Goal: Information Seeking & Learning: Learn about a topic

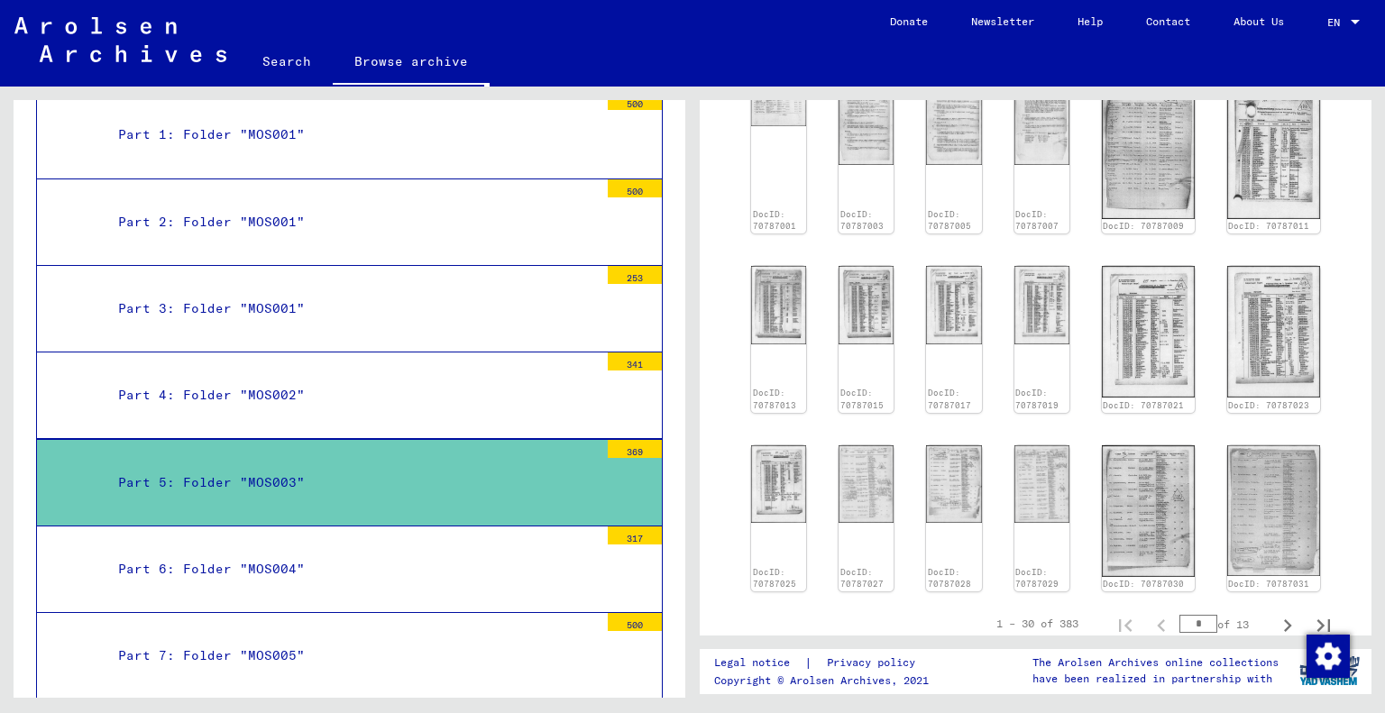
scroll to position [722, 0]
click at [1182, 612] on input "*" at bounding box center [1199, 621] width 38 height 18
type input "**"
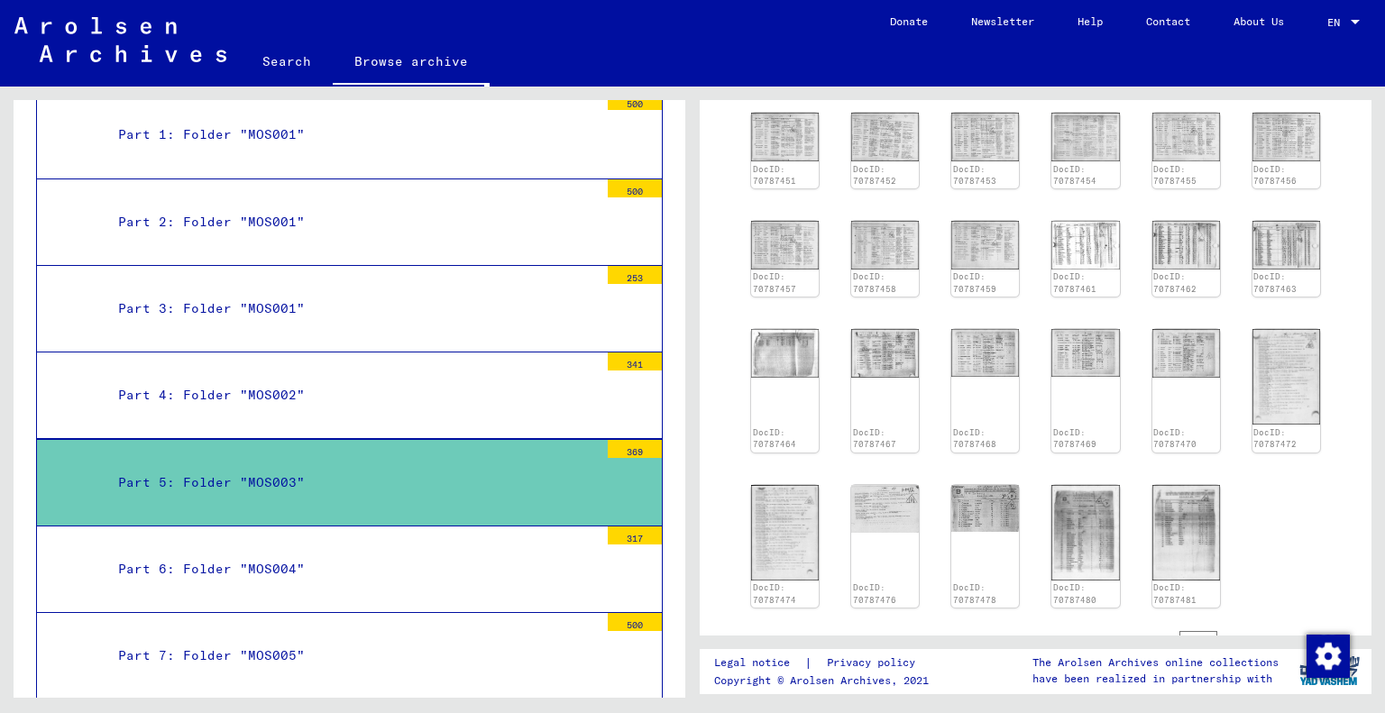
scroll to position [451, 0]
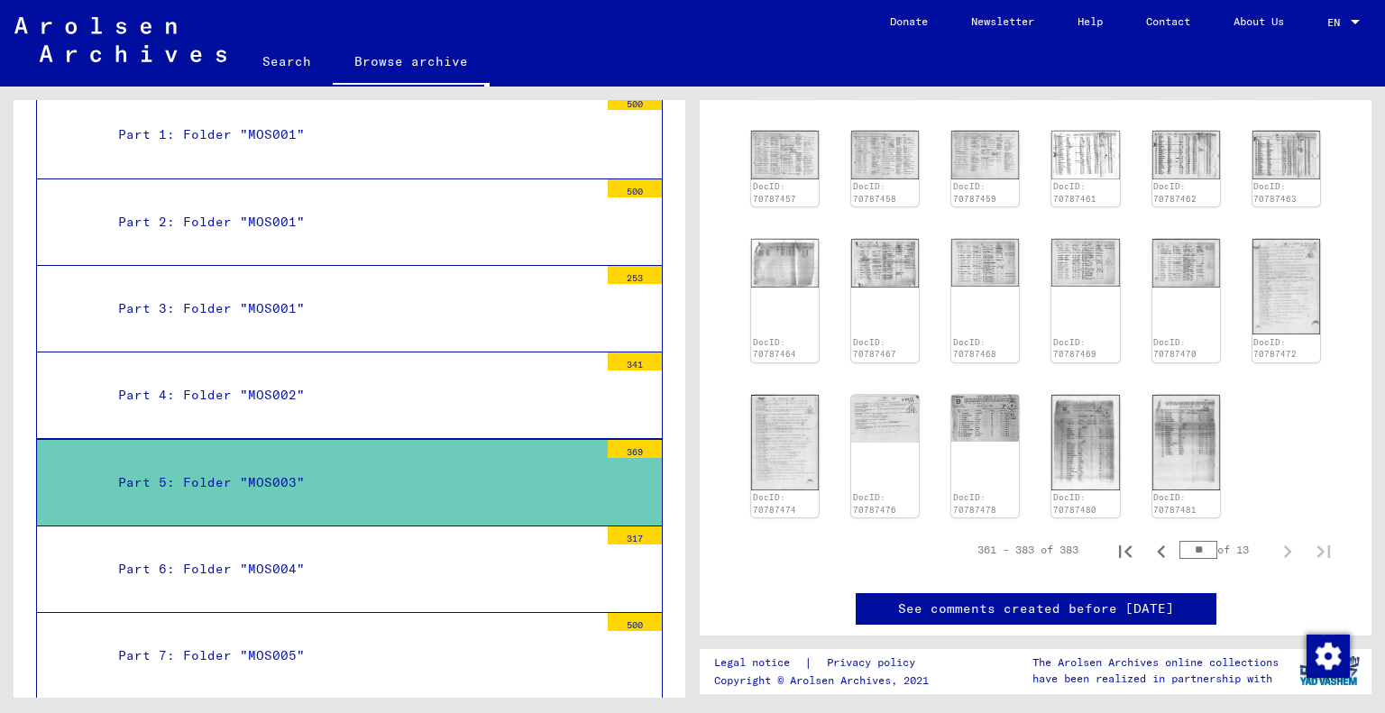
click at [1175, 464] on img at bounding box center [1187, 443] width 68 height 96
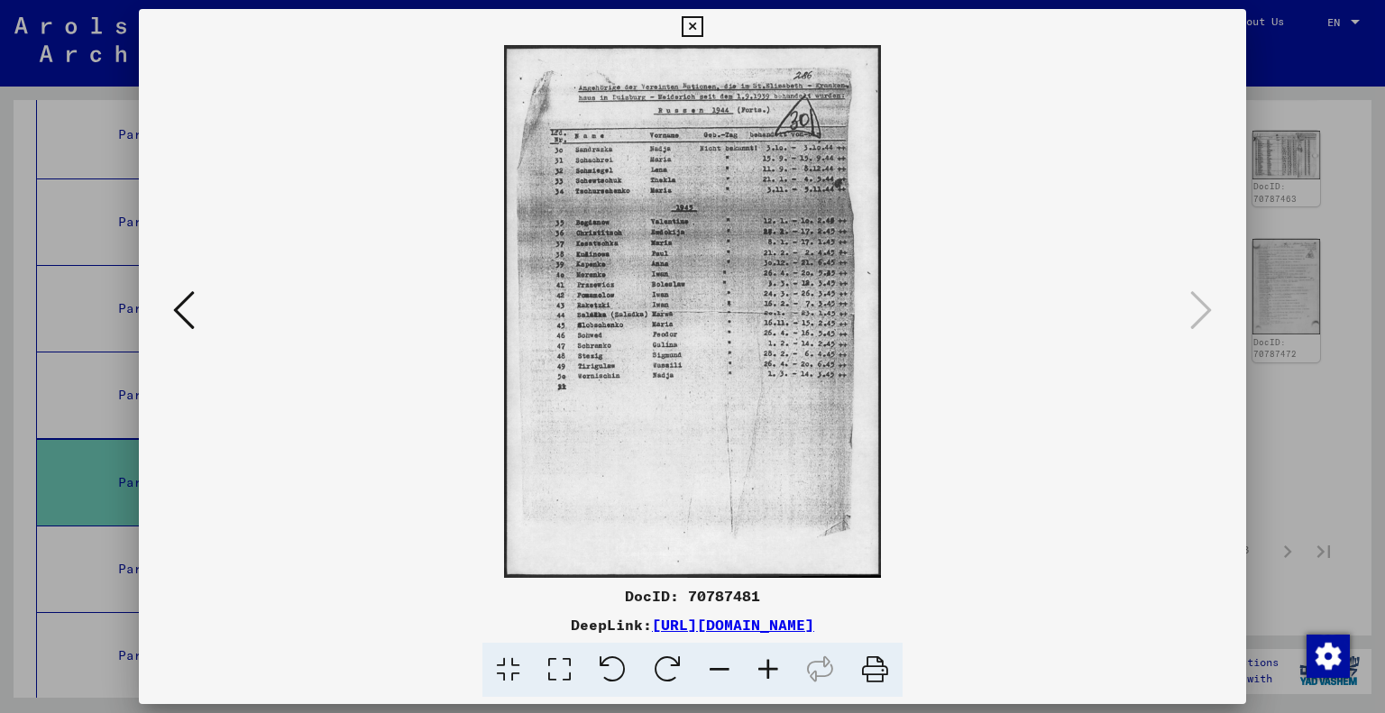
click at [188, 308] on icon at bounding box center [184, 310] width 22 height 43
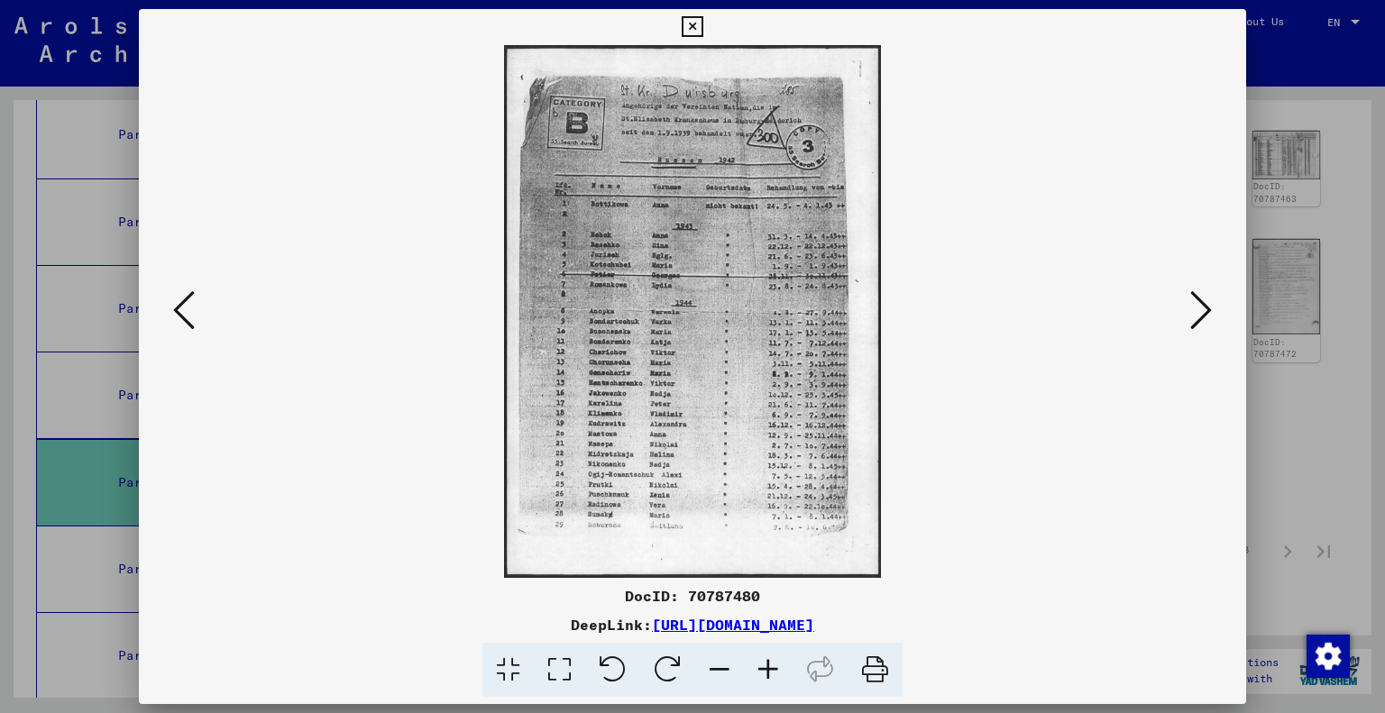
click at [188, 308] on icon at bounding box center [184, 310] width 22 height 43
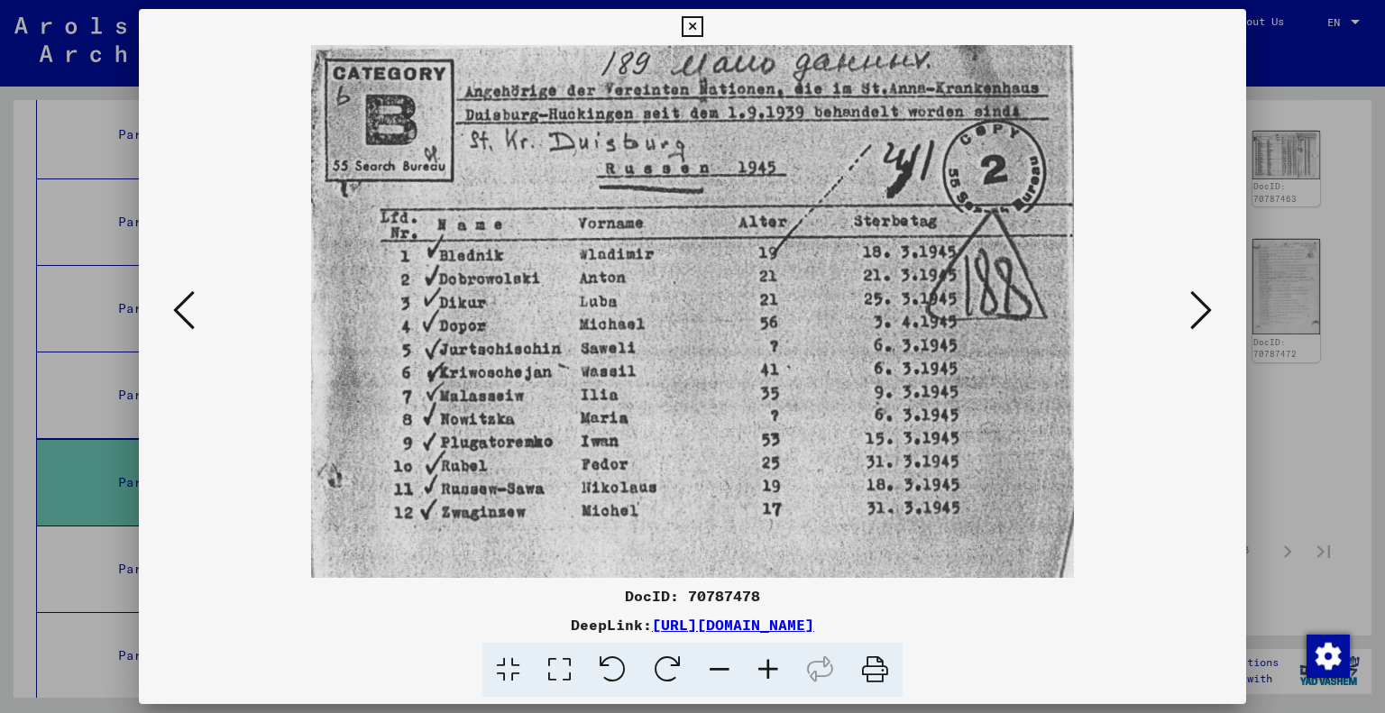
click at [188, 308] on icon at bounding box center [184, 310] width 22 height 43
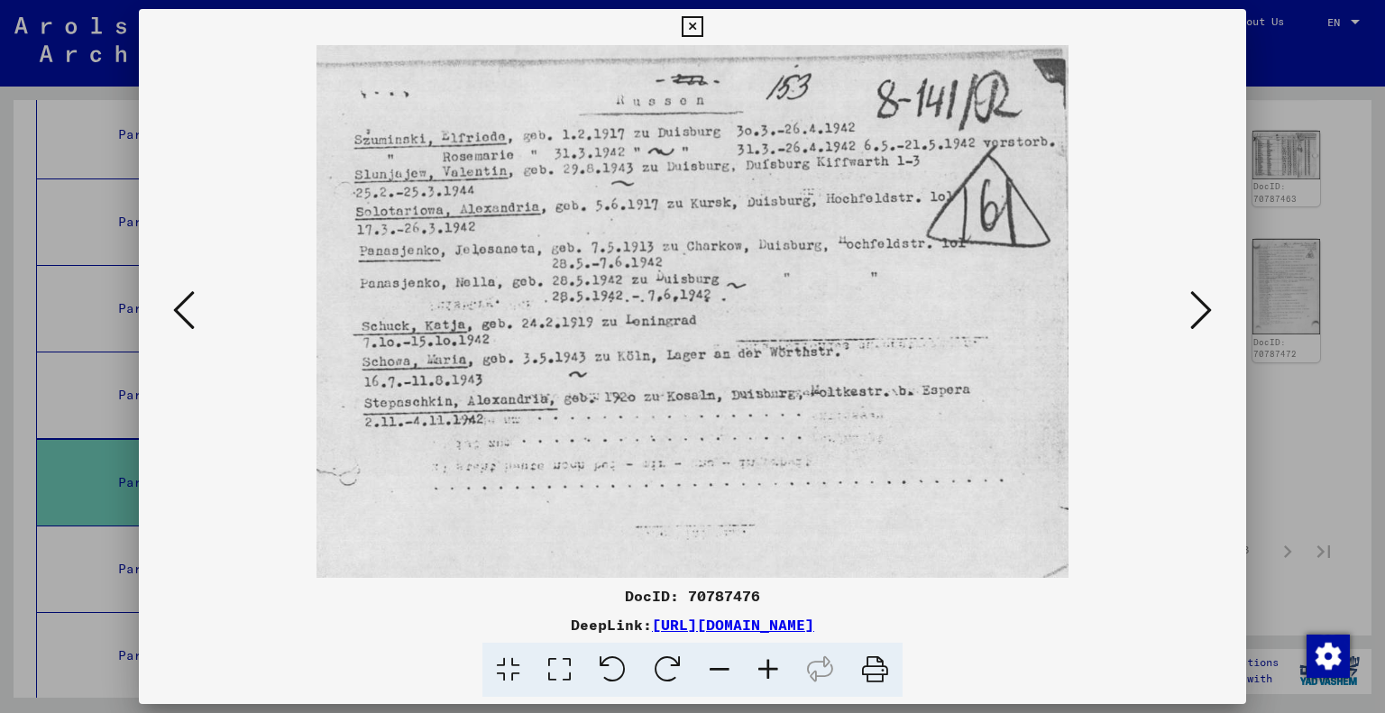
click at [188, 308] on icon at bounding box center [184, 310] width 22 height 43
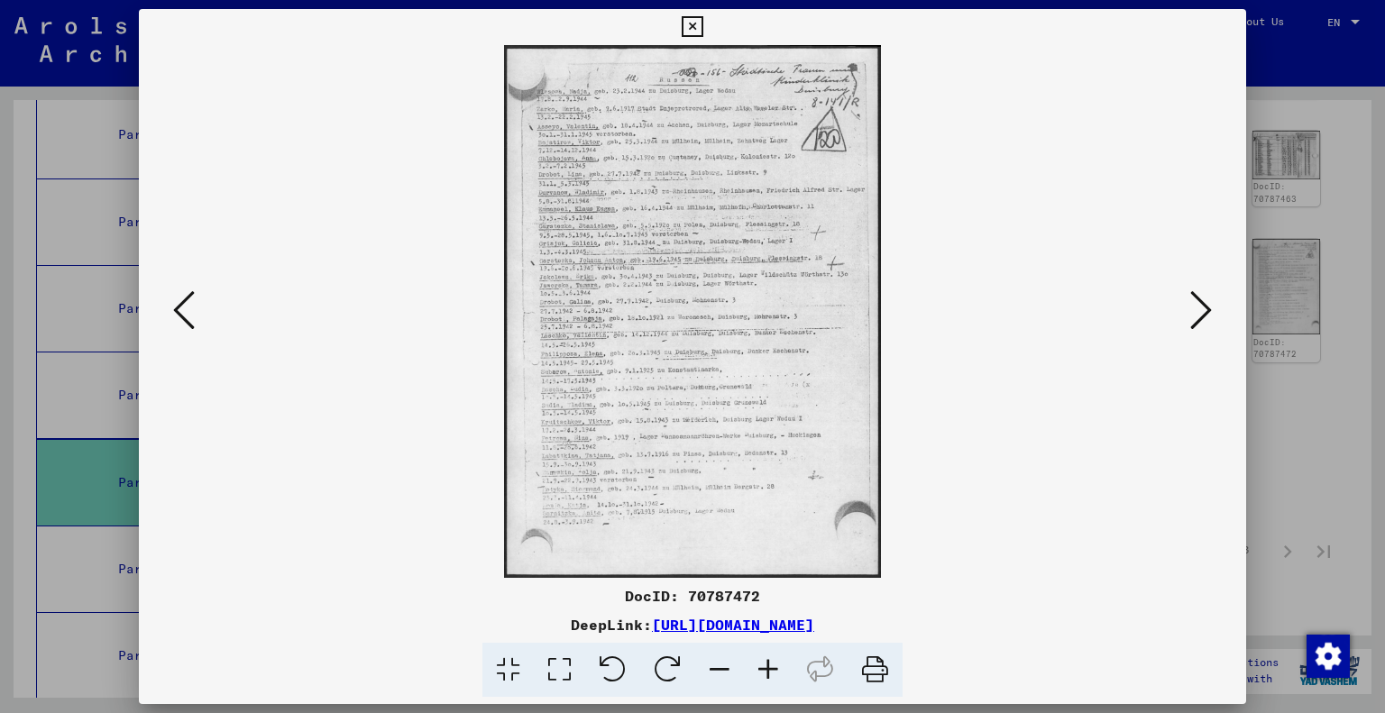
click at [188, 308] on icon at bounding box center [184, 310] width 22 height 43
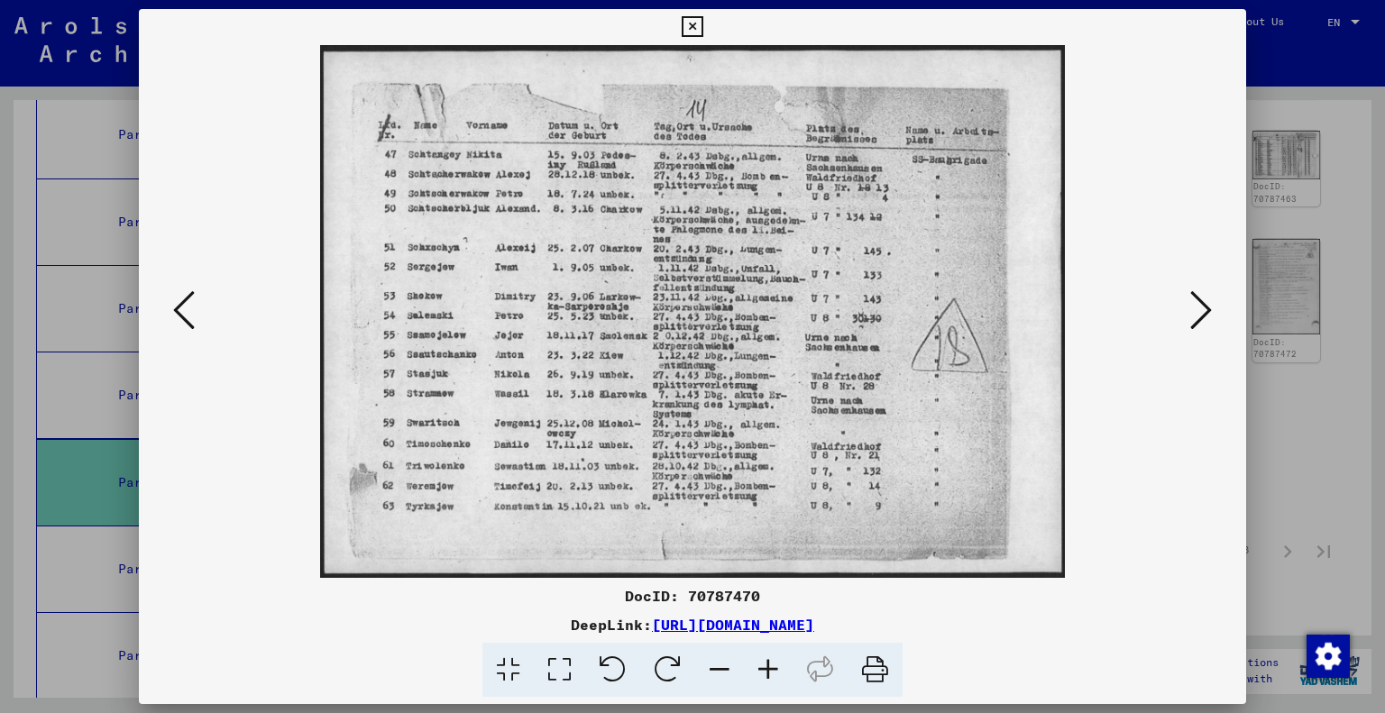
click at [202, 302] on img at bounding box center [693, 311] width 986 height 533
drag, startPoint x: 202, startPoint y: 302, endPoint x: 184, endPoint y: 305, distance: 18.2
click at [202, 302] on img at bounding box center [693, 311] width 986 height 533
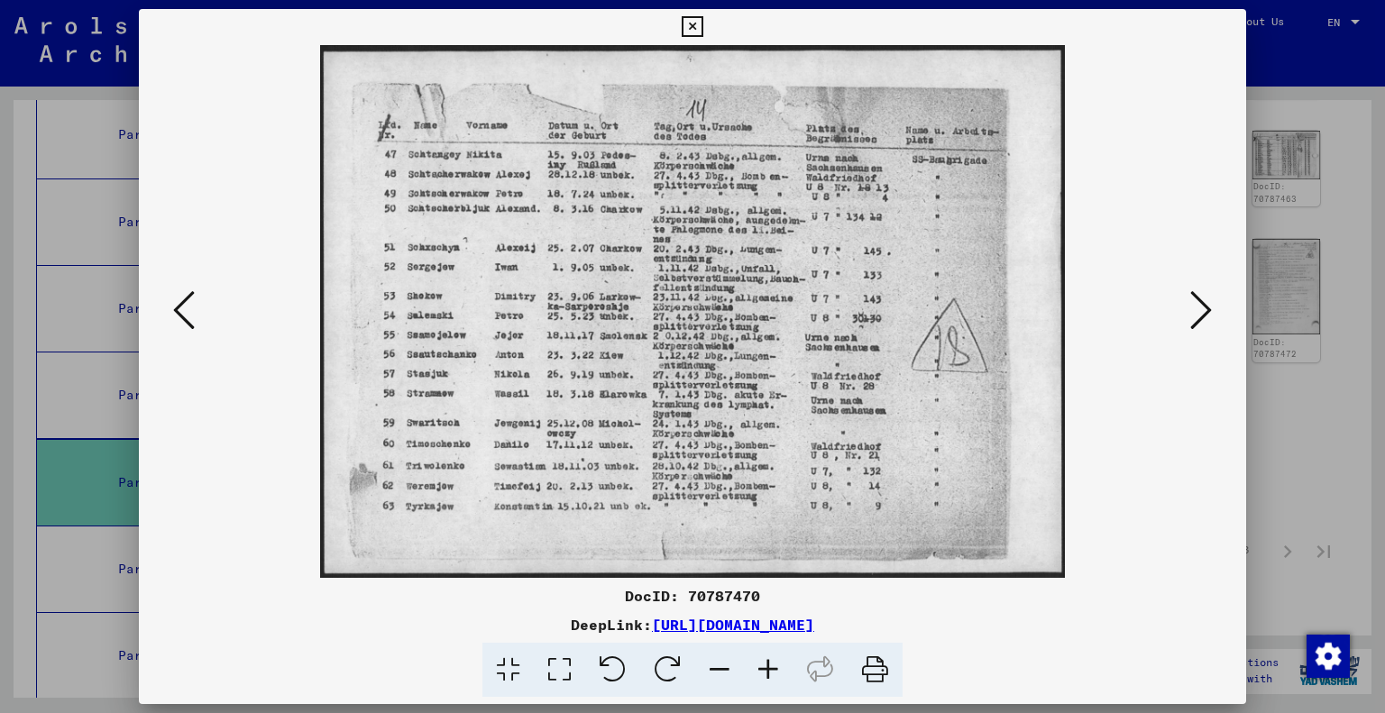
click at [184, 305] on icon at bounding box center [184, 310] width 22 height 43
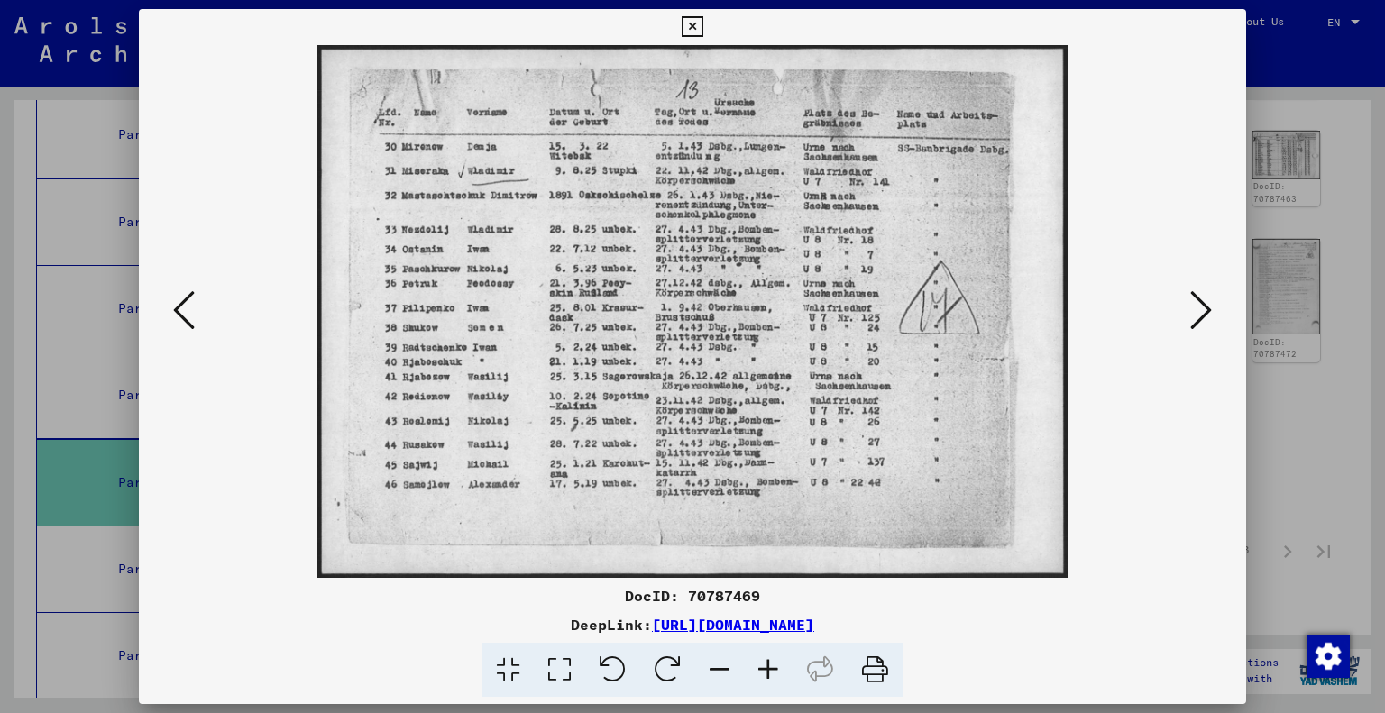
click at [184, 305] on icon at bounding box center [184, 310] width 22 height 43
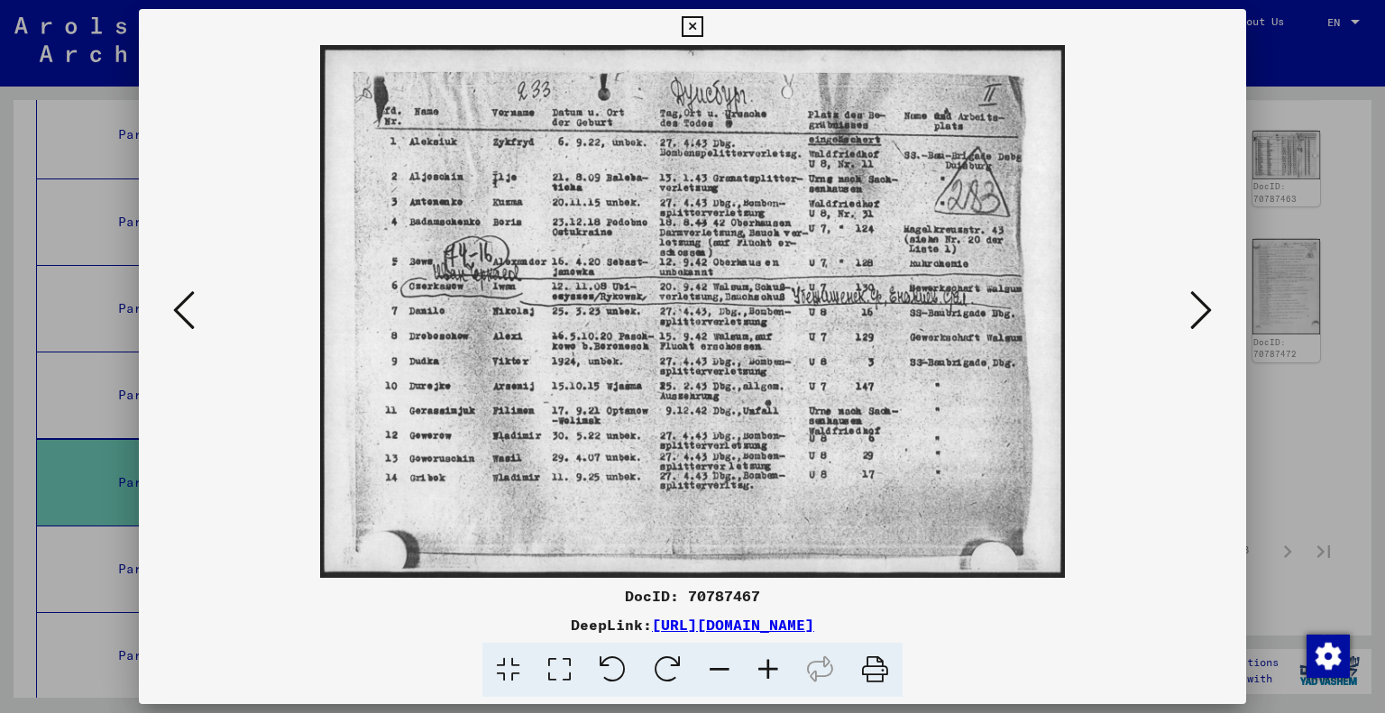
click at [184, 305] on icon at bounding box center [184, 310] width 22 height 43
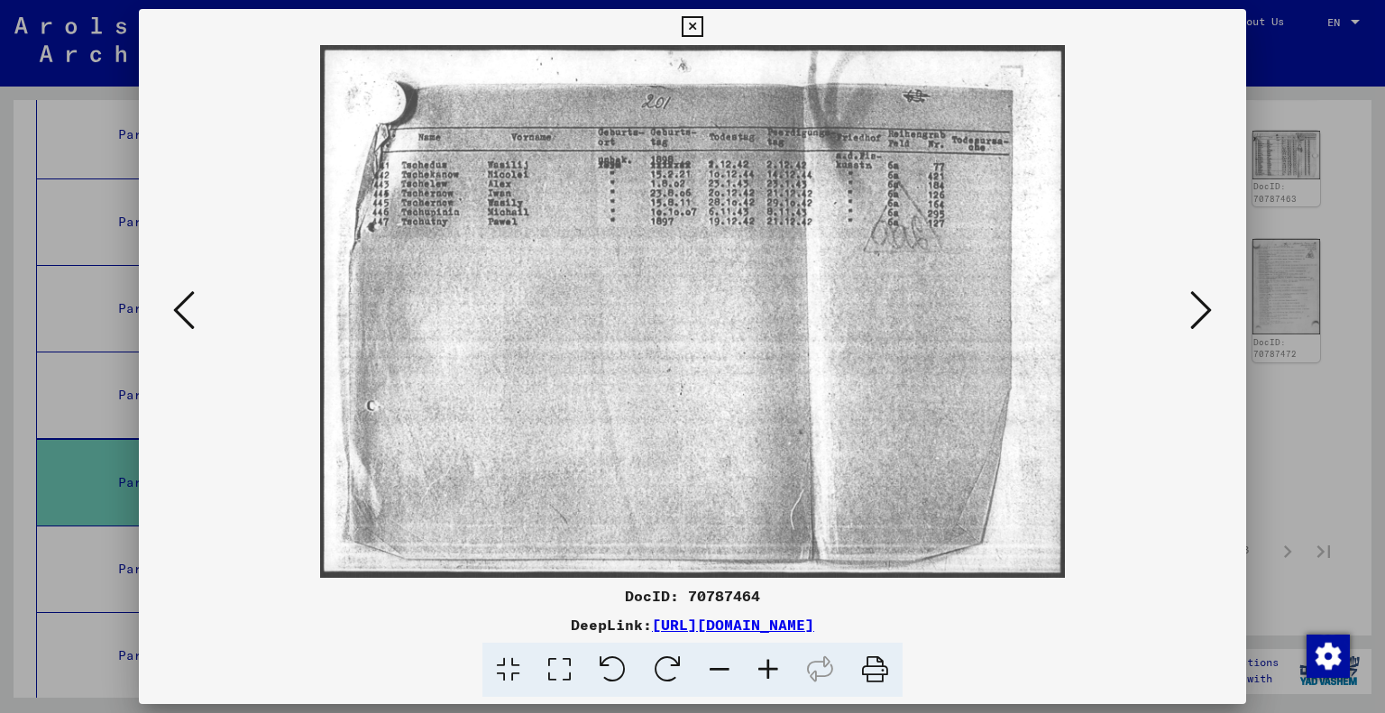
click at [184, 305] on icon at bounding box center [184, 310] width 22 height 43
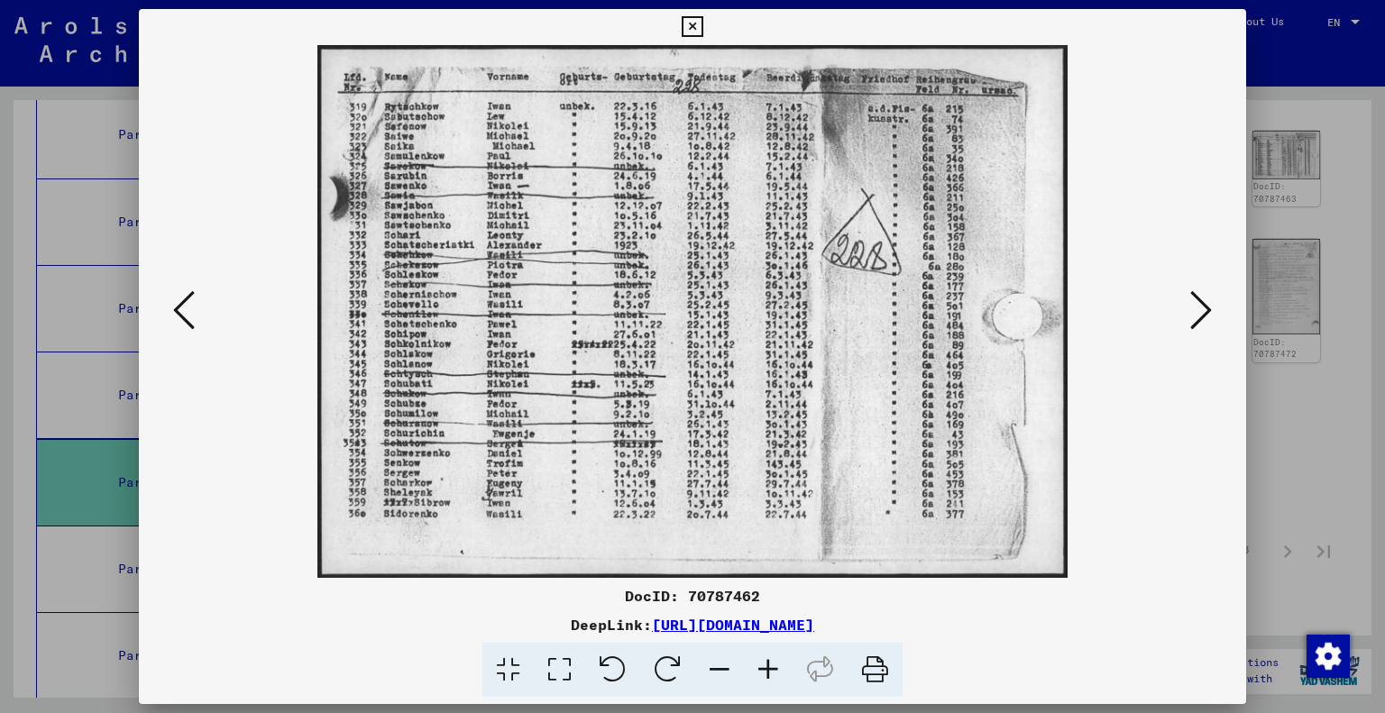
click at [184, 305] on icon at bounding box center [184, 310] width 22 height 43
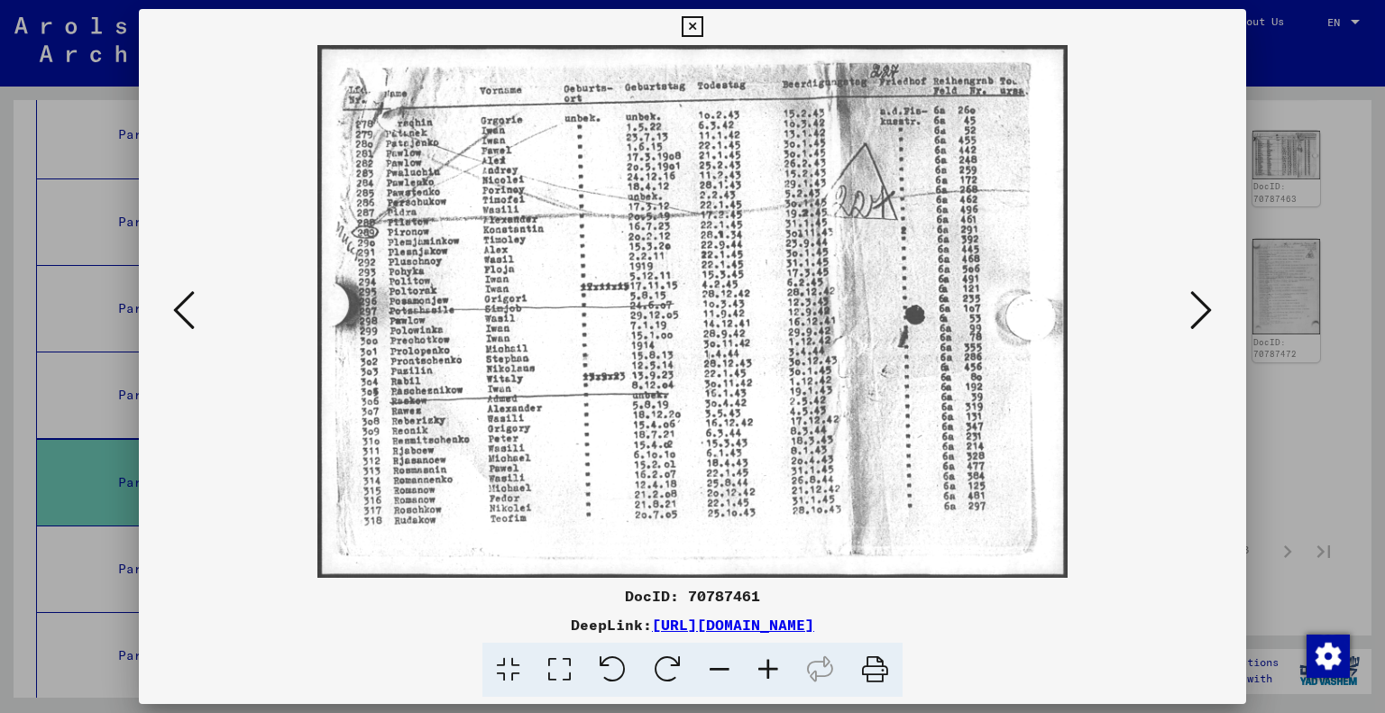
click at [184, 305] on icon at bounding box center [184, 310] width 22 height 43
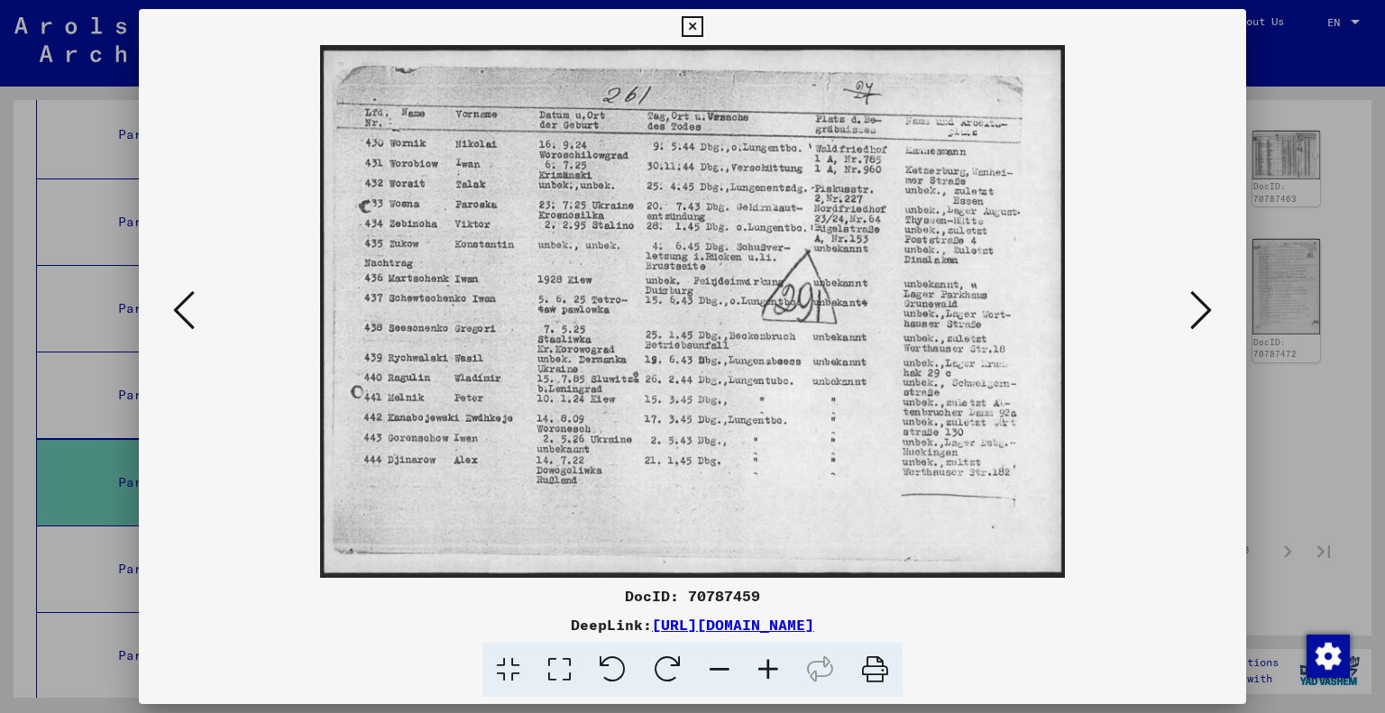
click at [184, 305] on icon at bounding box center [184, 310] width 22 height 43
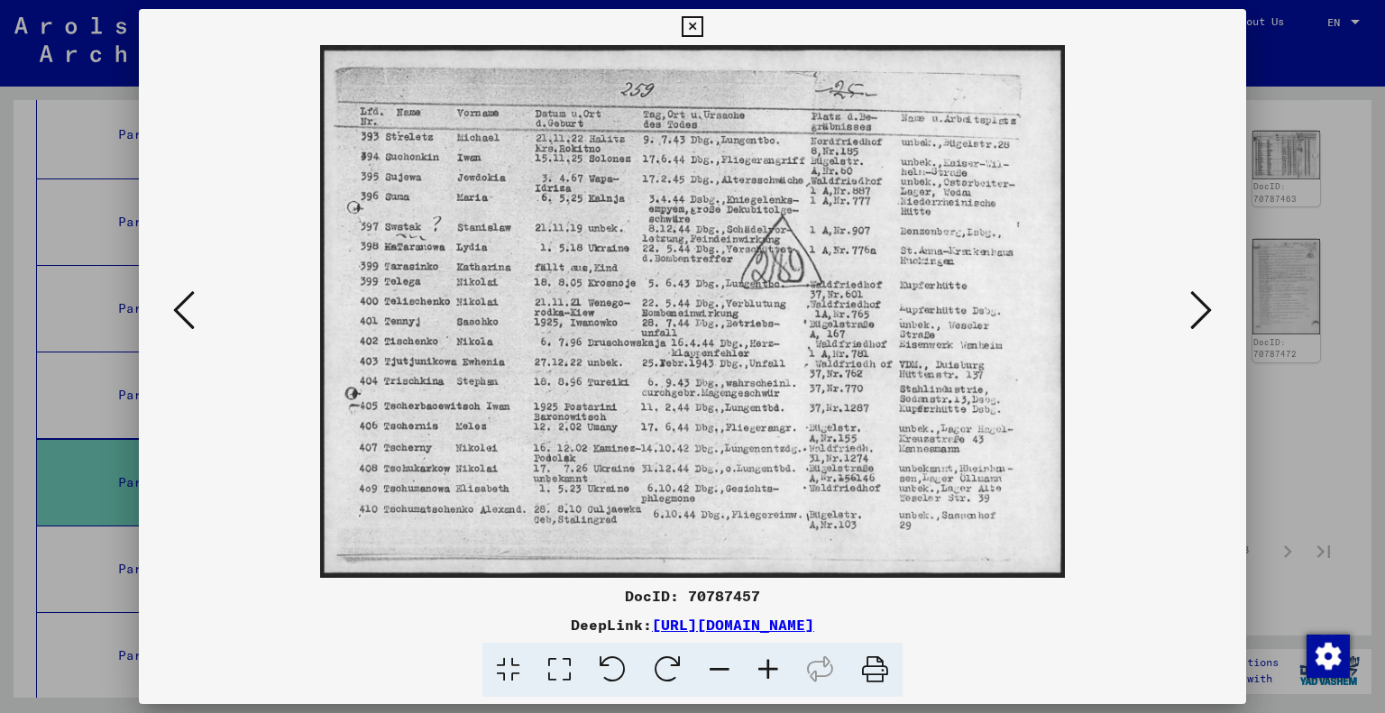
click at [184, 305] on icon at bounding box center [184, 310] width 22 height 43
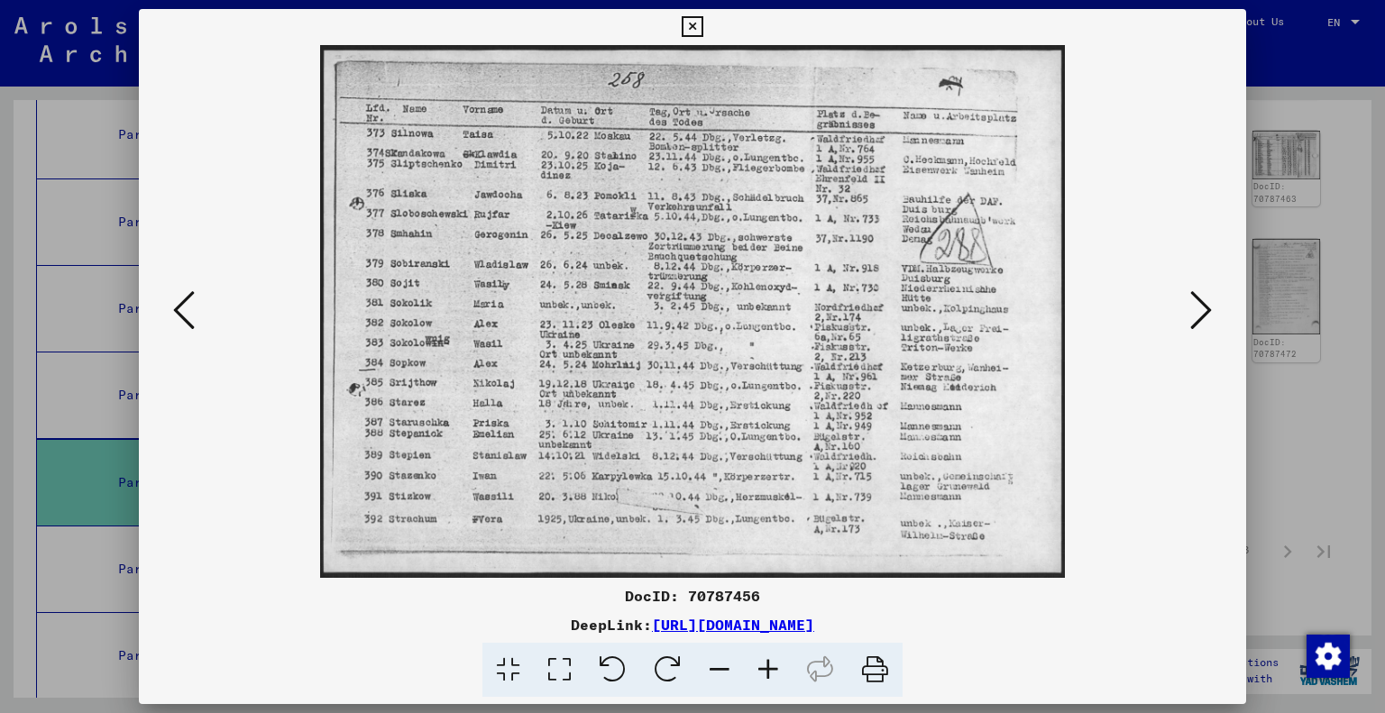
click at [184, 305] on icon at bounding box center [184, 310] width 22 height 43
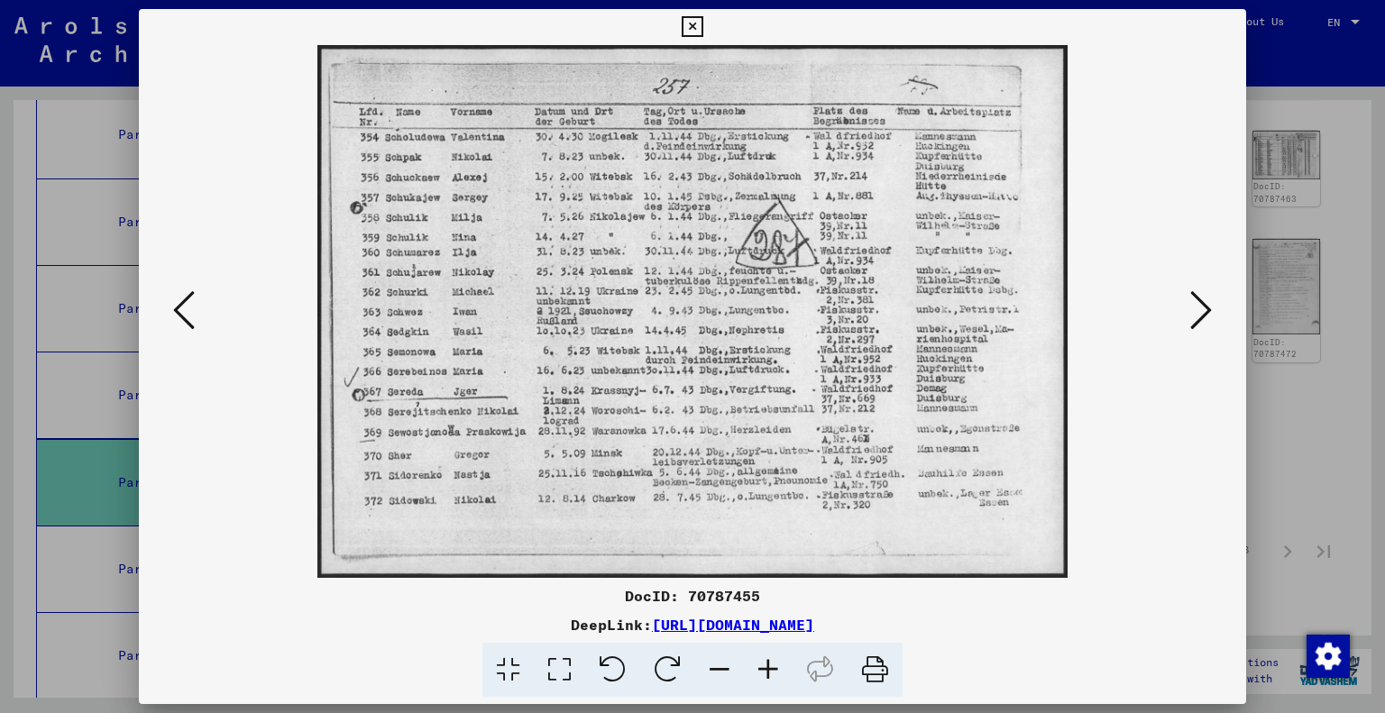
click at [184, 305] on icon at bounding box center [184, 310] width 22 height 43
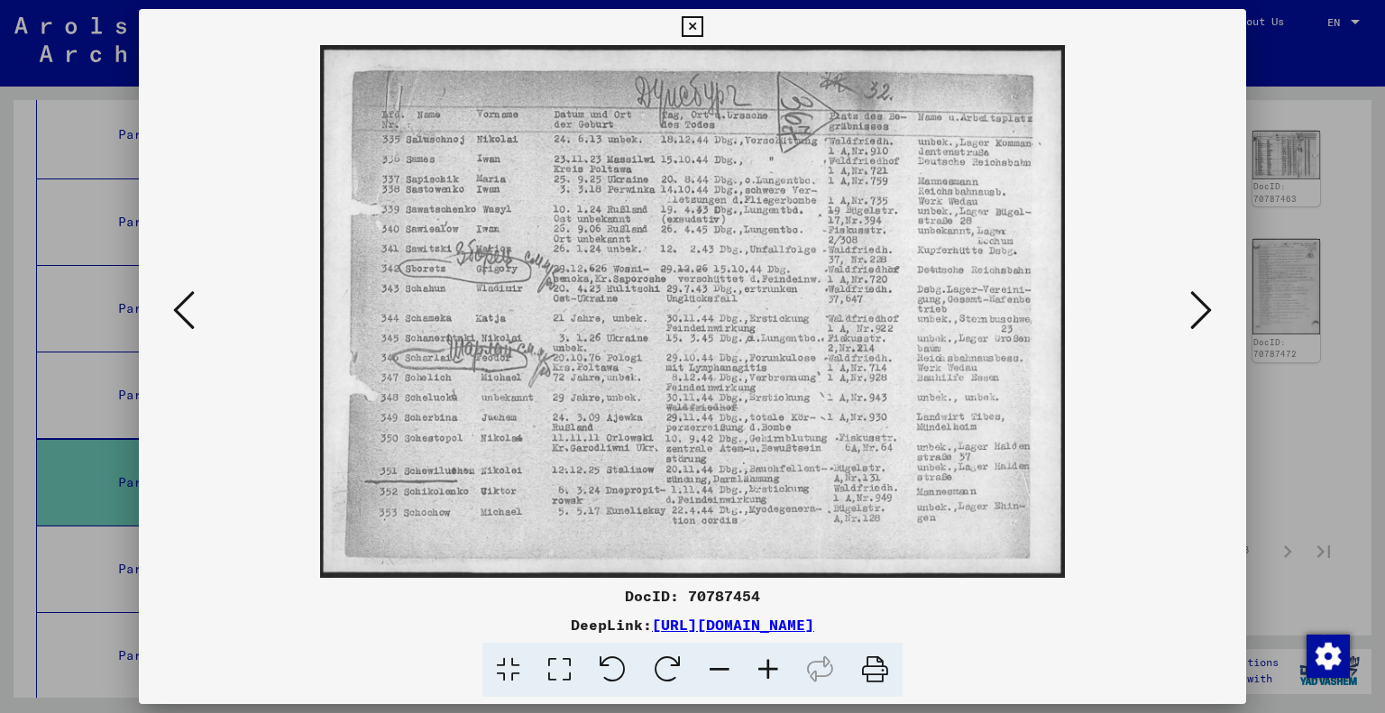
click at [184, 305] on icon at bounding box center [184, 310] width 22 height 43
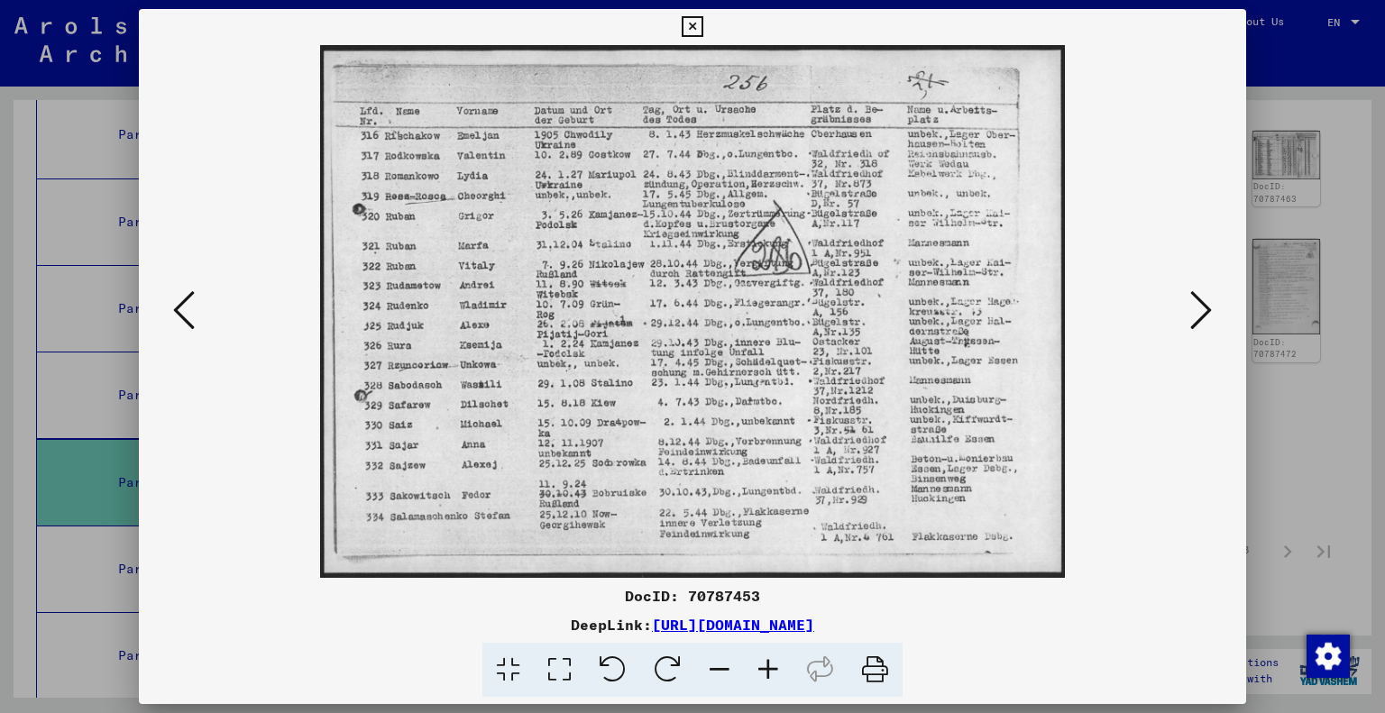
click at [184, 305] on icon at bounding box center [184, 310] width 22 height 43
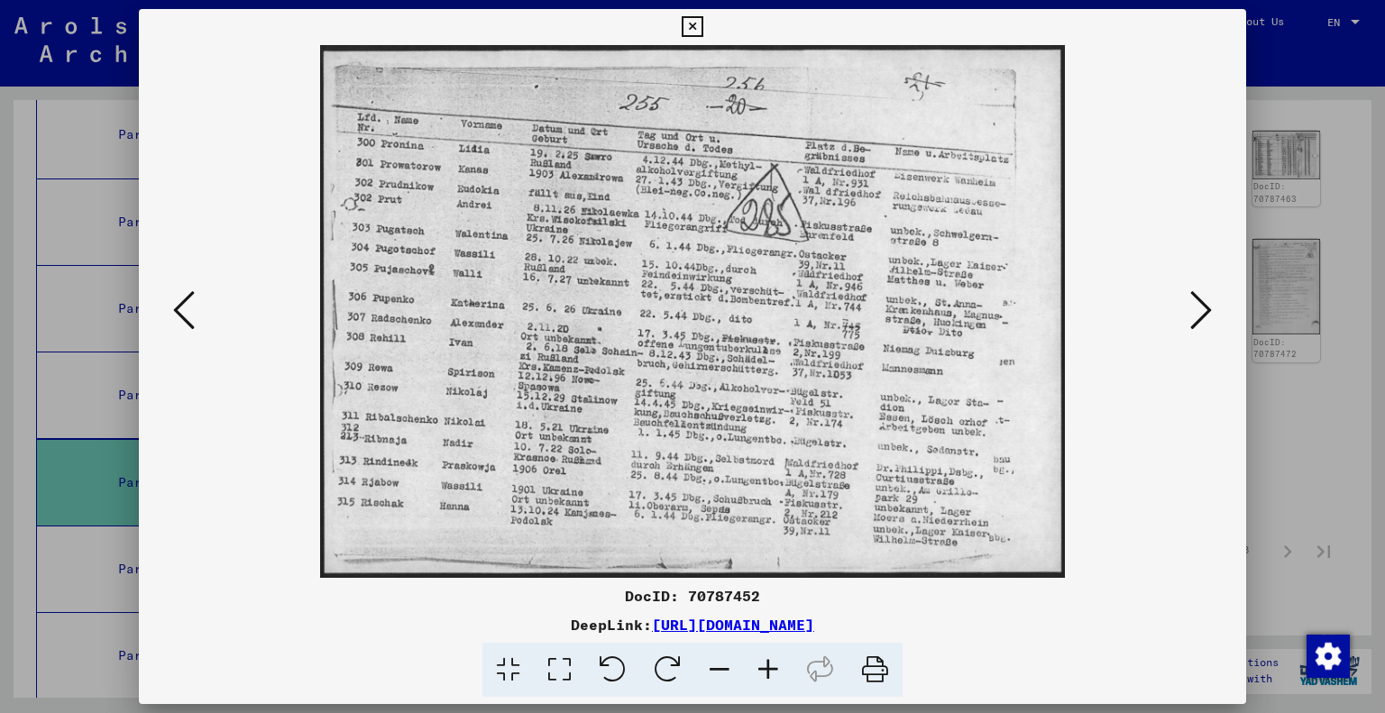
click at [184, 305] on icon at bounding box center [184, 310] width 22 height 43
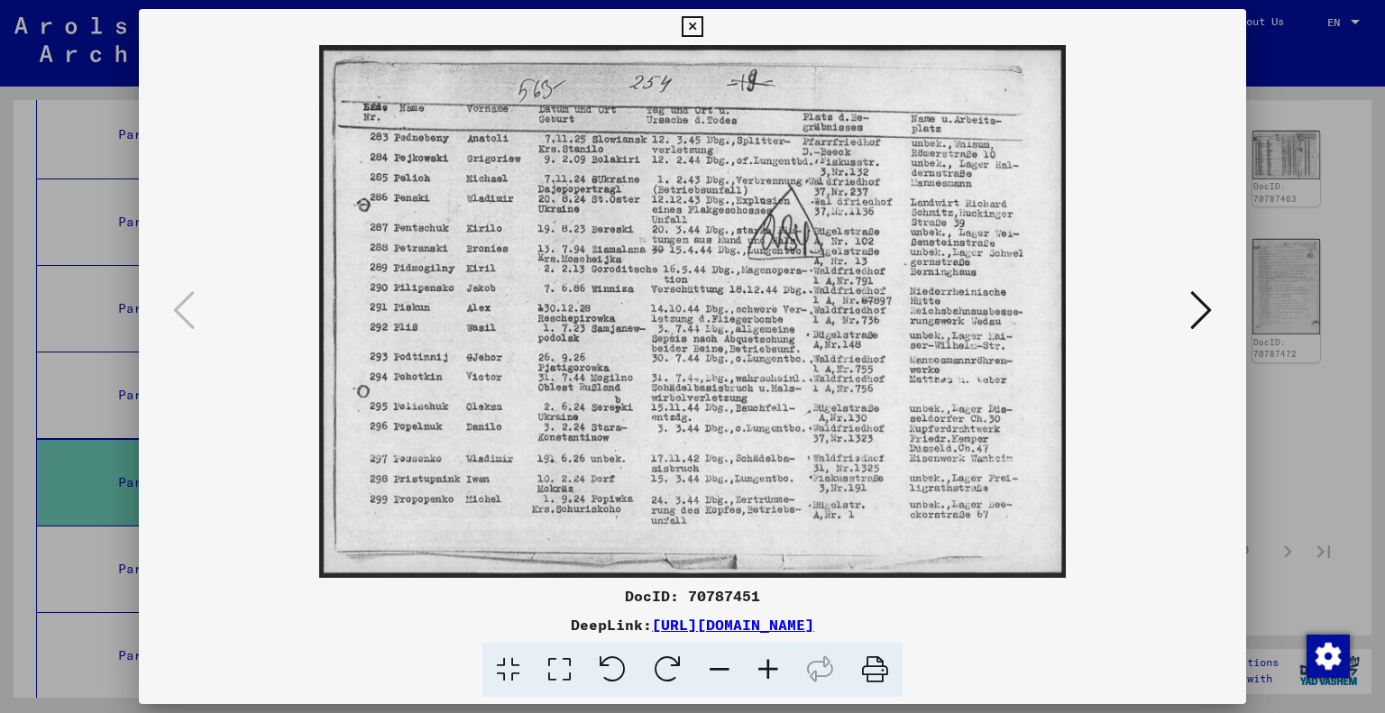
click at [1284, 523] on div at bounding box center [692, 356] width 1385 height 713
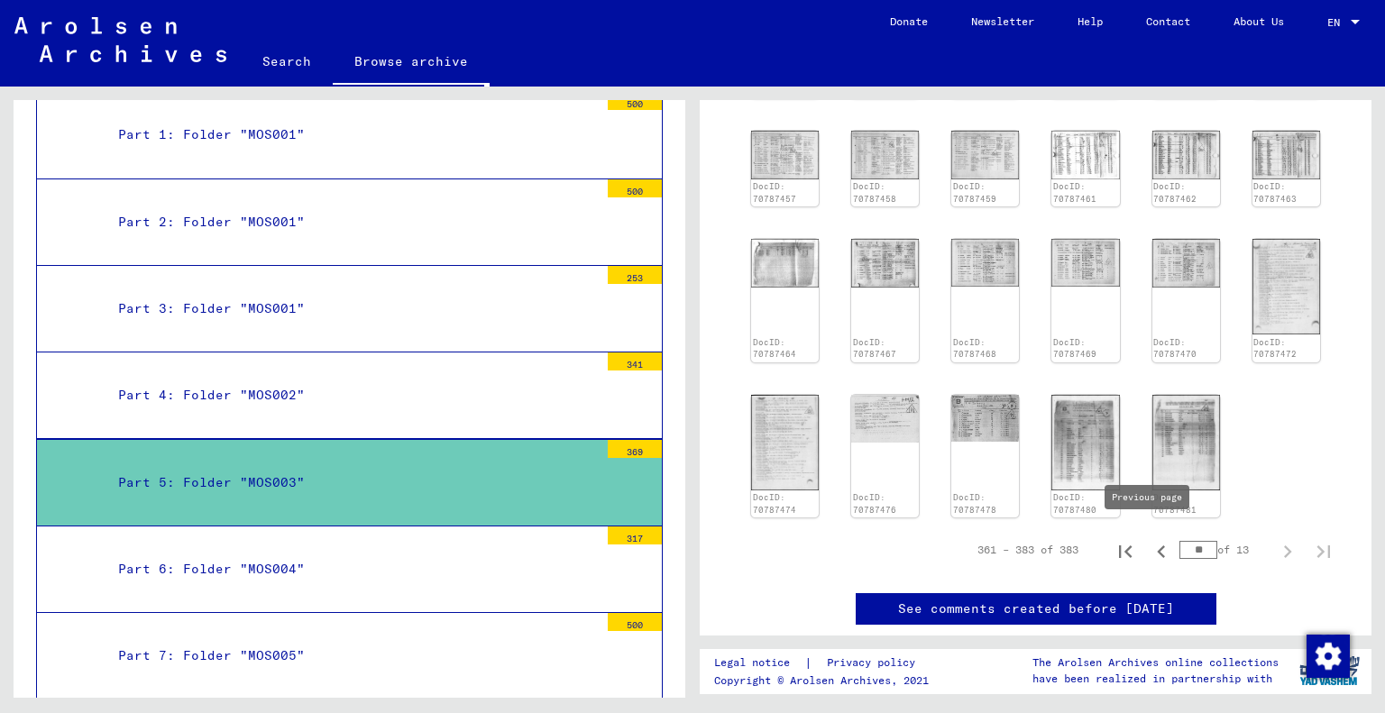
click at [1149, 540] on icon "Previous page" at bounding box center [1161, 551] width 25 height 25
type input "**"
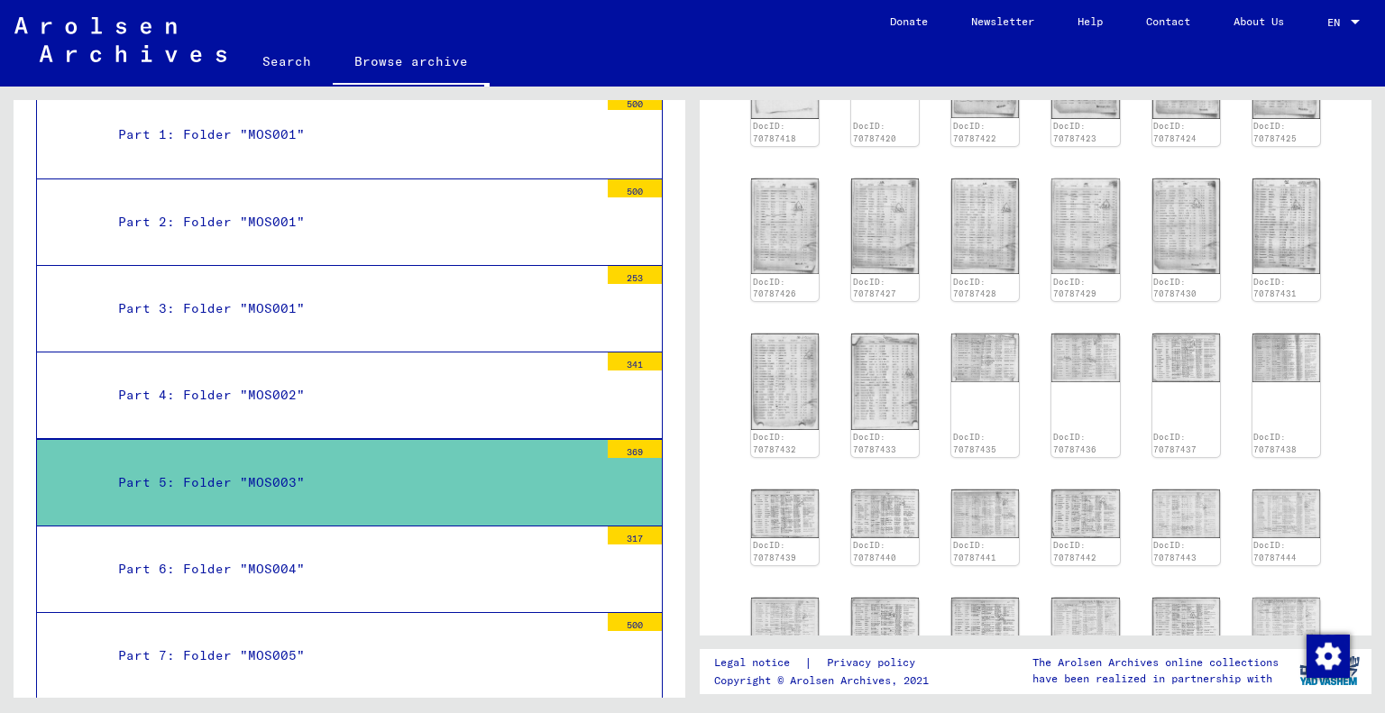
click at [1196, 359] on img at bounding box center [1187, 358] width 68 height 49
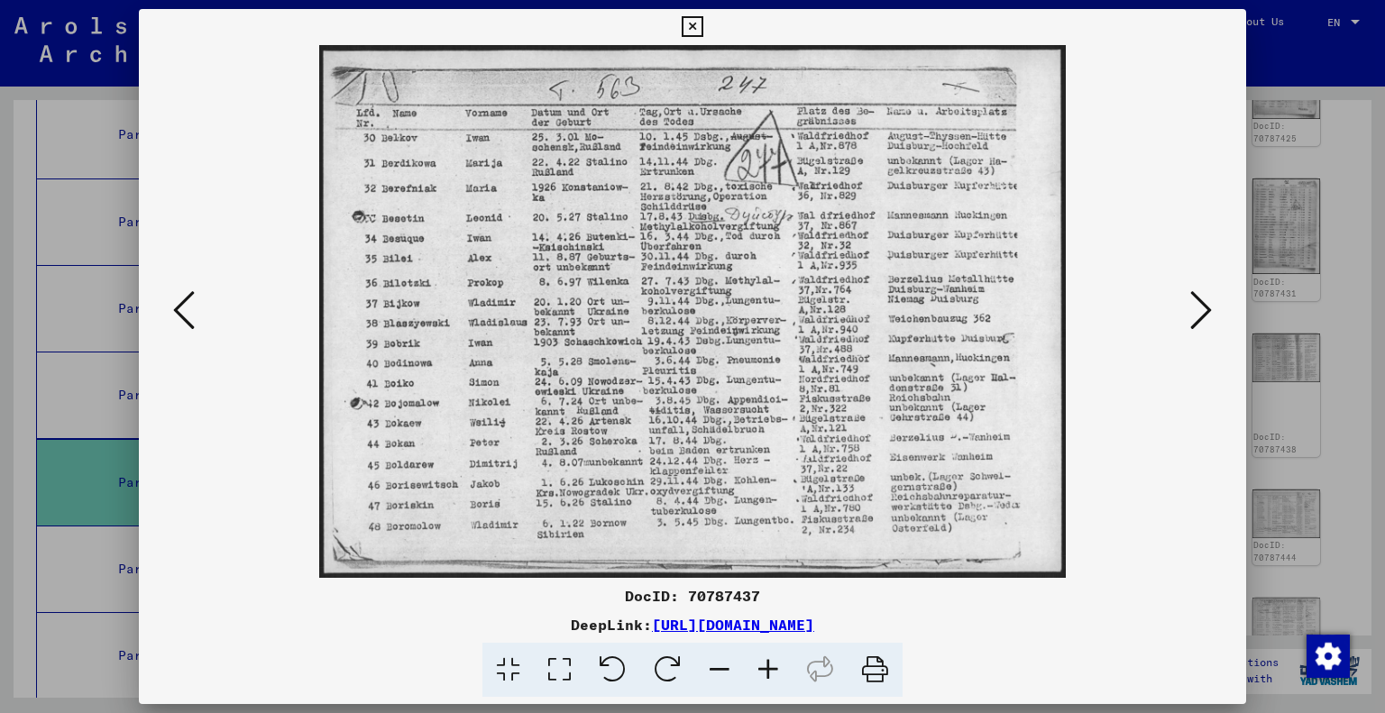
click at [1196, 317] on icon at bounding box center [1202, 310] width 22 height 43
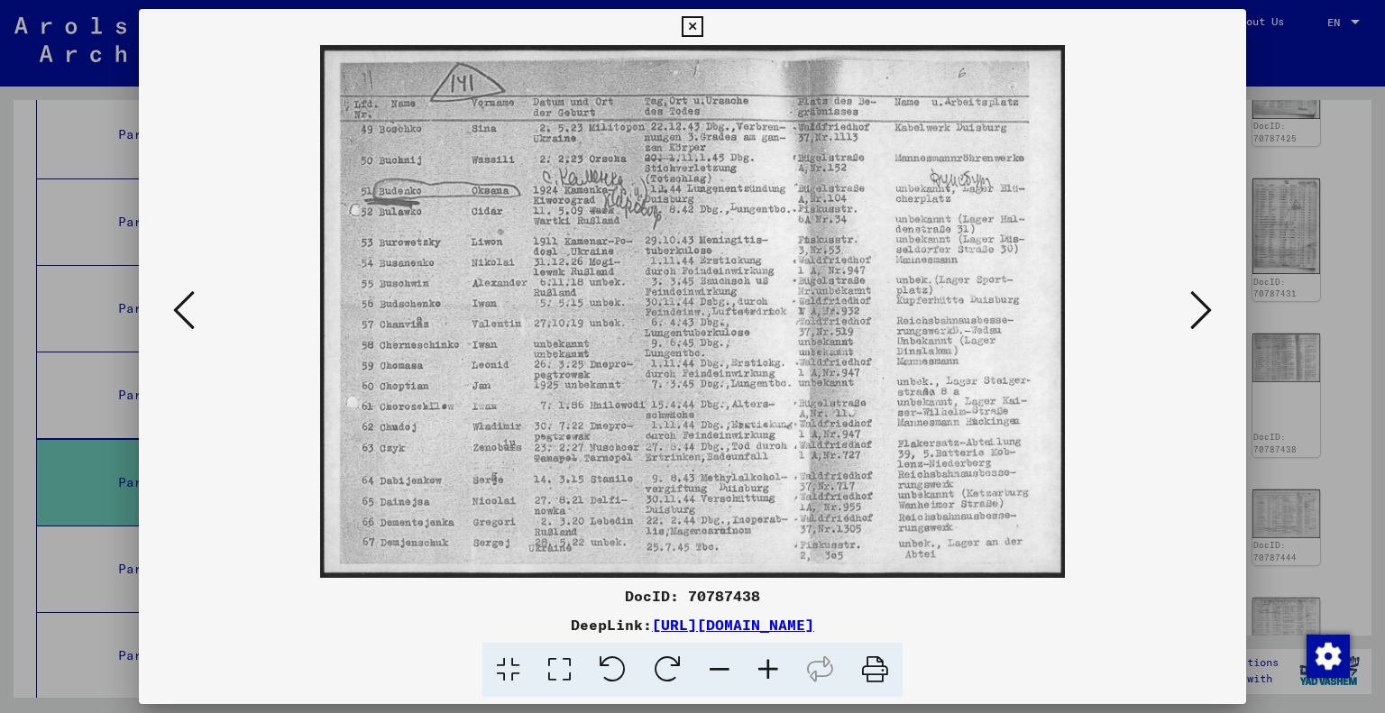
click at [1196, 317] on icon at bounding box center [1202, 310] width 22 height 43
click at [1196, 316] on icon at bounding box center [1202, 310] width 22 height 43
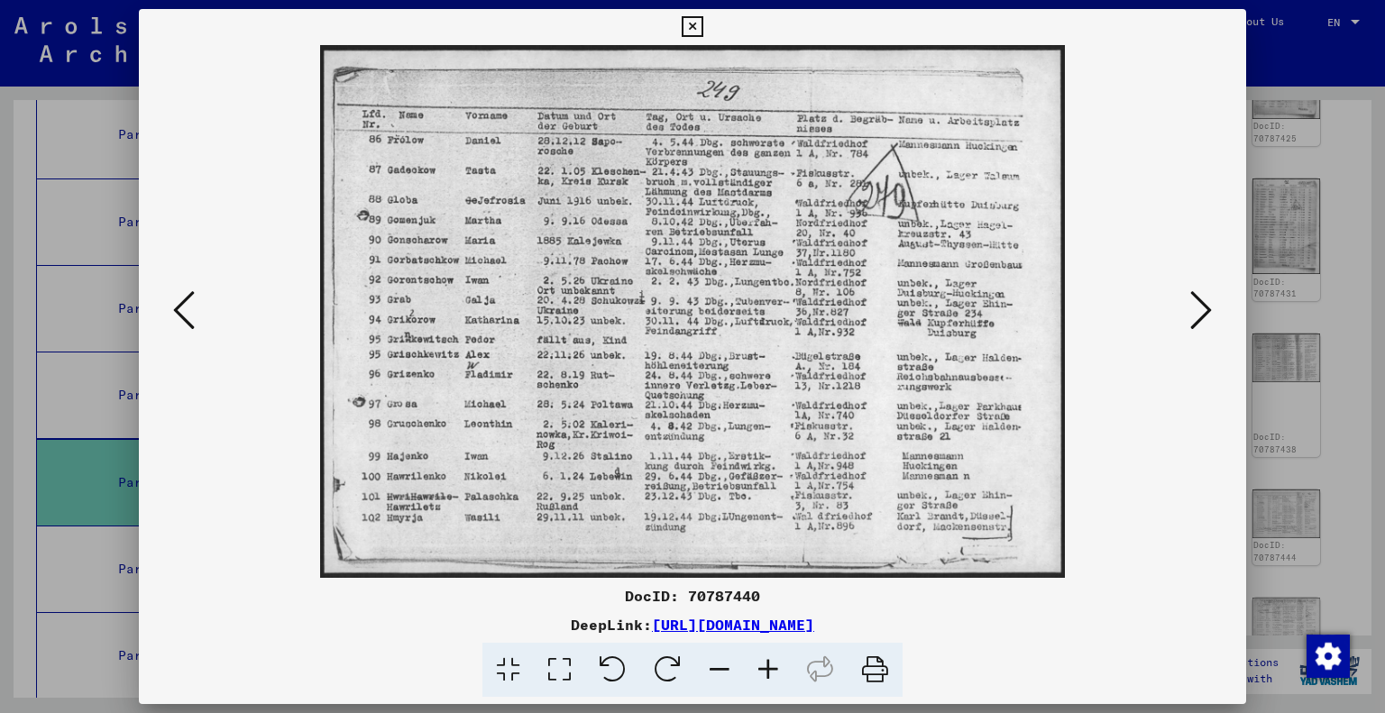
click at [1196, 316] on icon at bounding box center [1202, 310] width 22 height 43
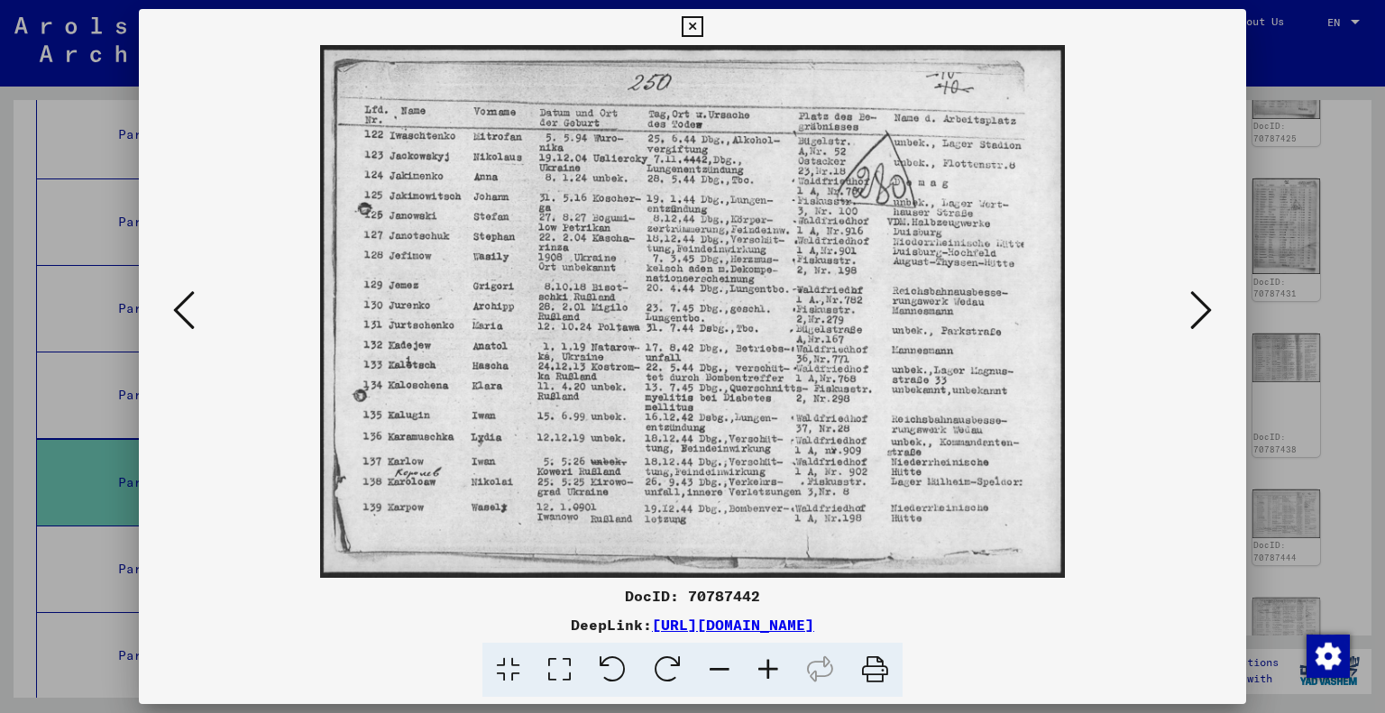
click at [1196, 316] on icon at bounding box center [1202, 310] width 22 height 43
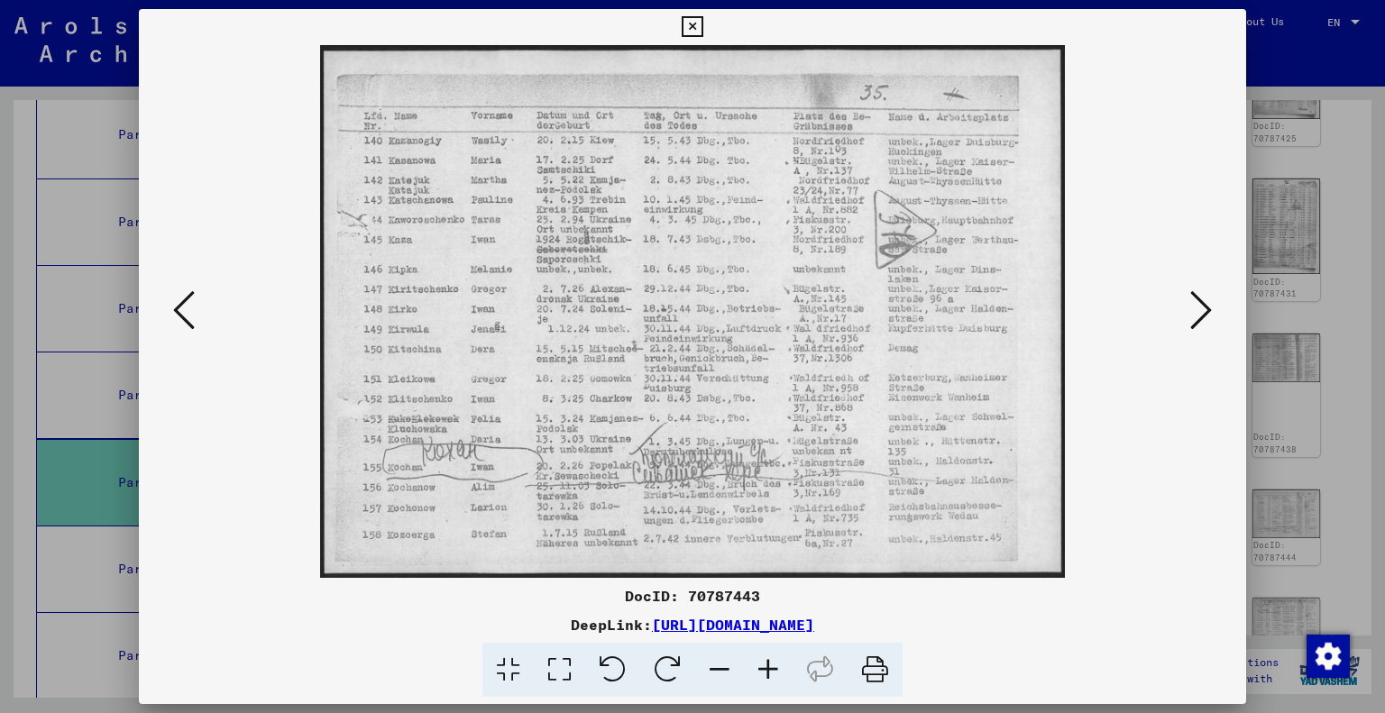
click at [1196, 316] on icon at bounding box center [1202, 310] width 22 height 43
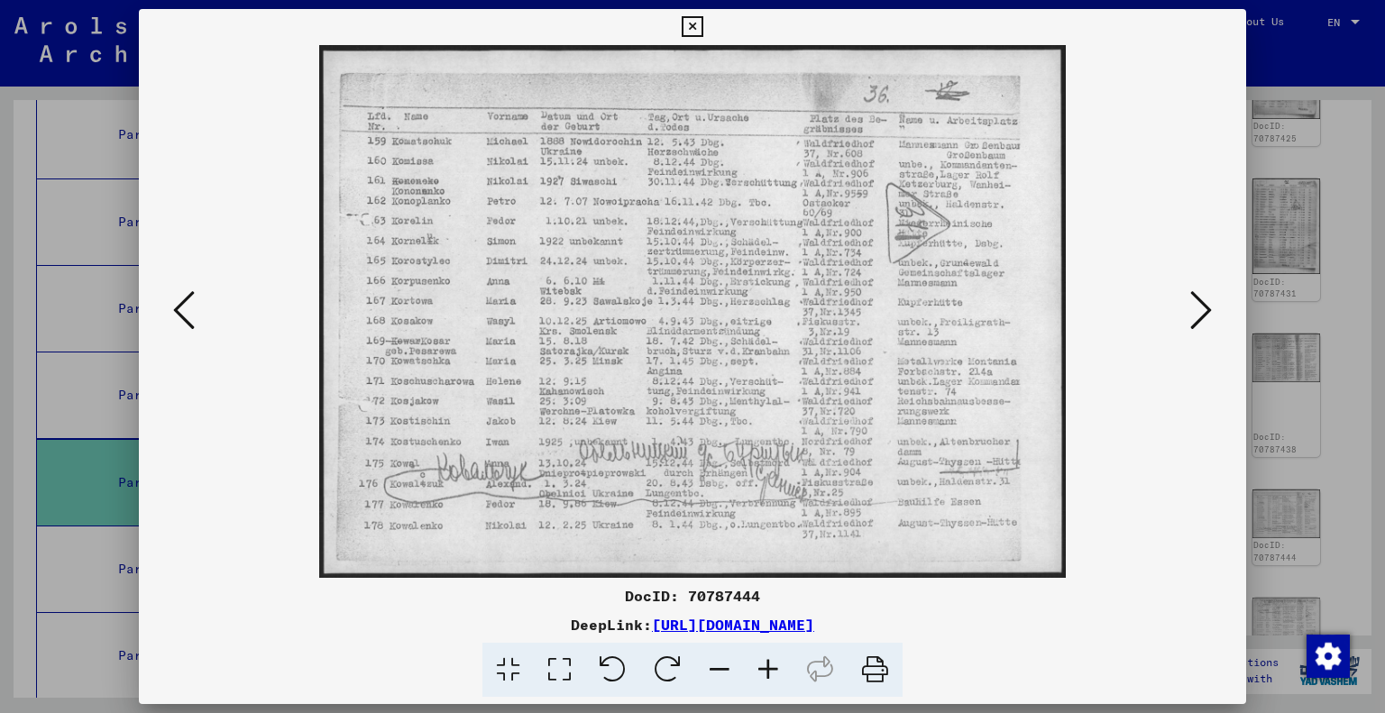
click at [1196, 316] on icon at bounding box center [1202, 310] width 22 height 43
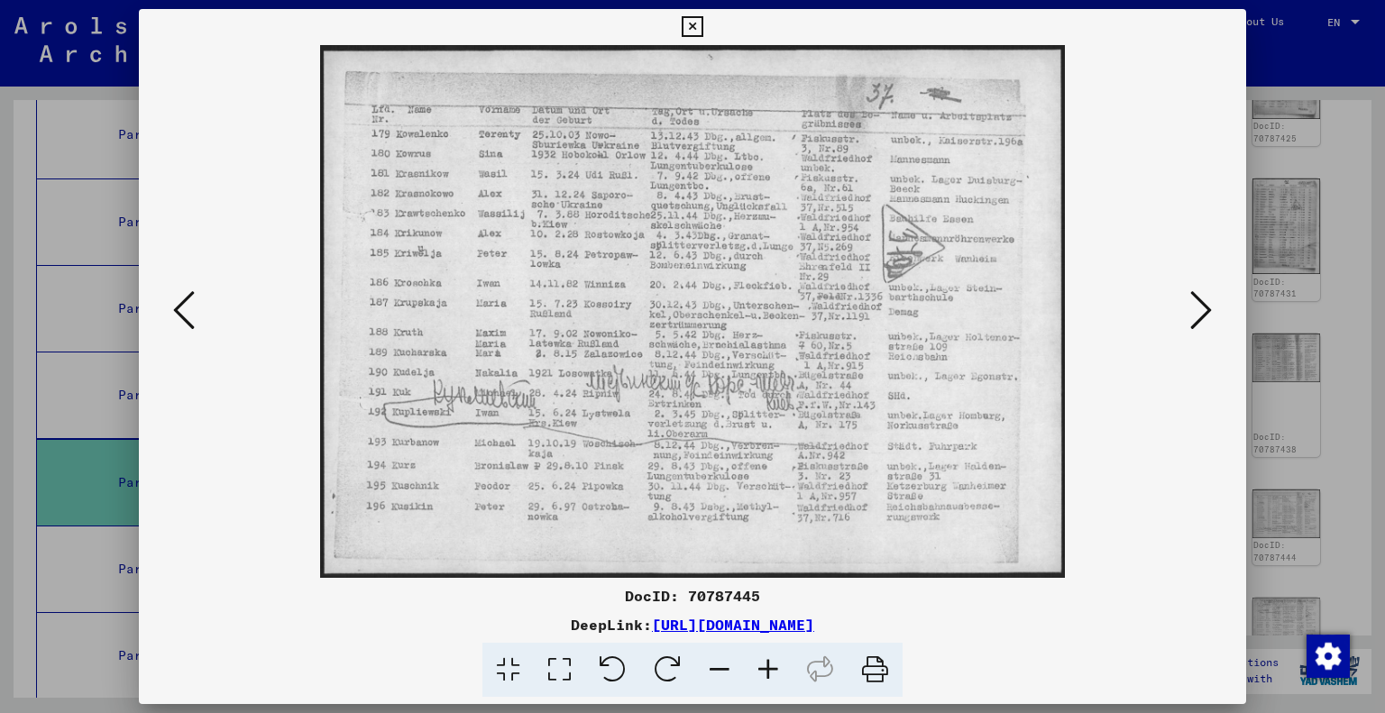
click at [1196, 316] on icon at bounding box center [1202, 310] width 22 height 43
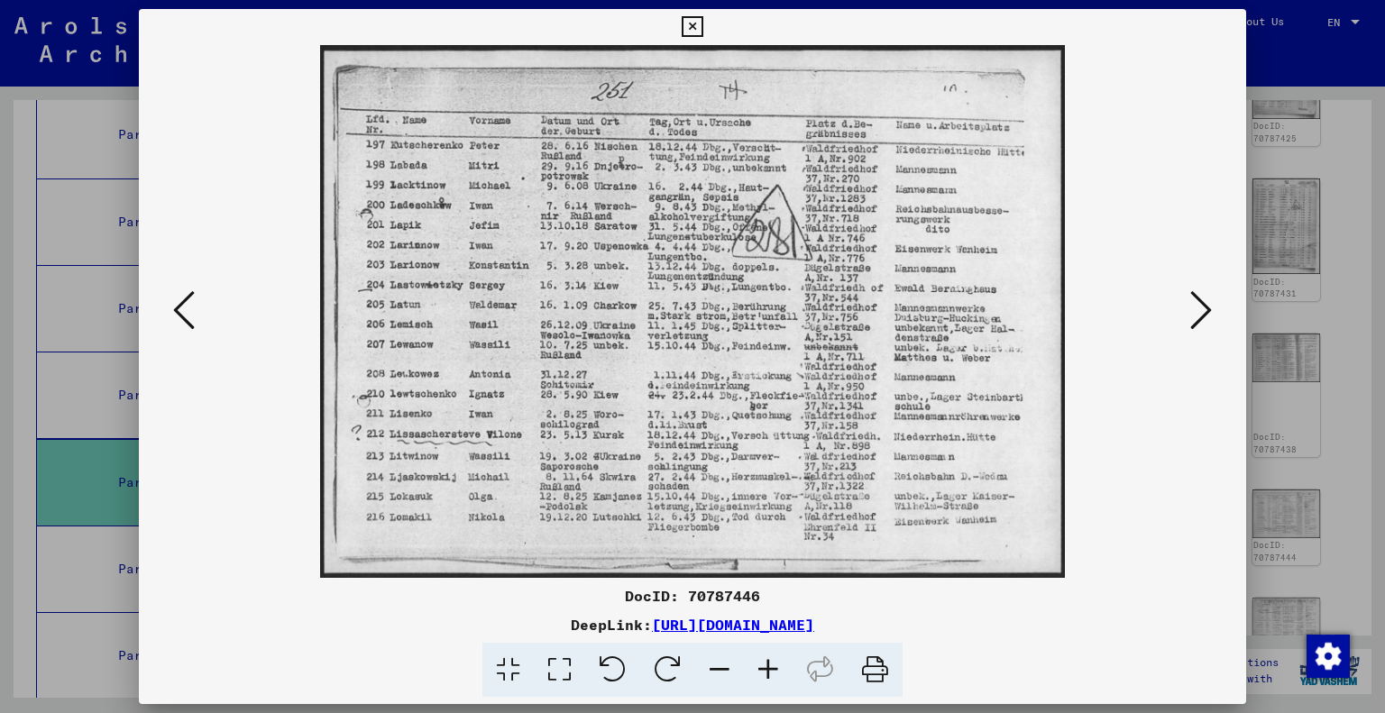
click at [1196, 316] on icon at bounding box center [1202, 310] width 22 height 43
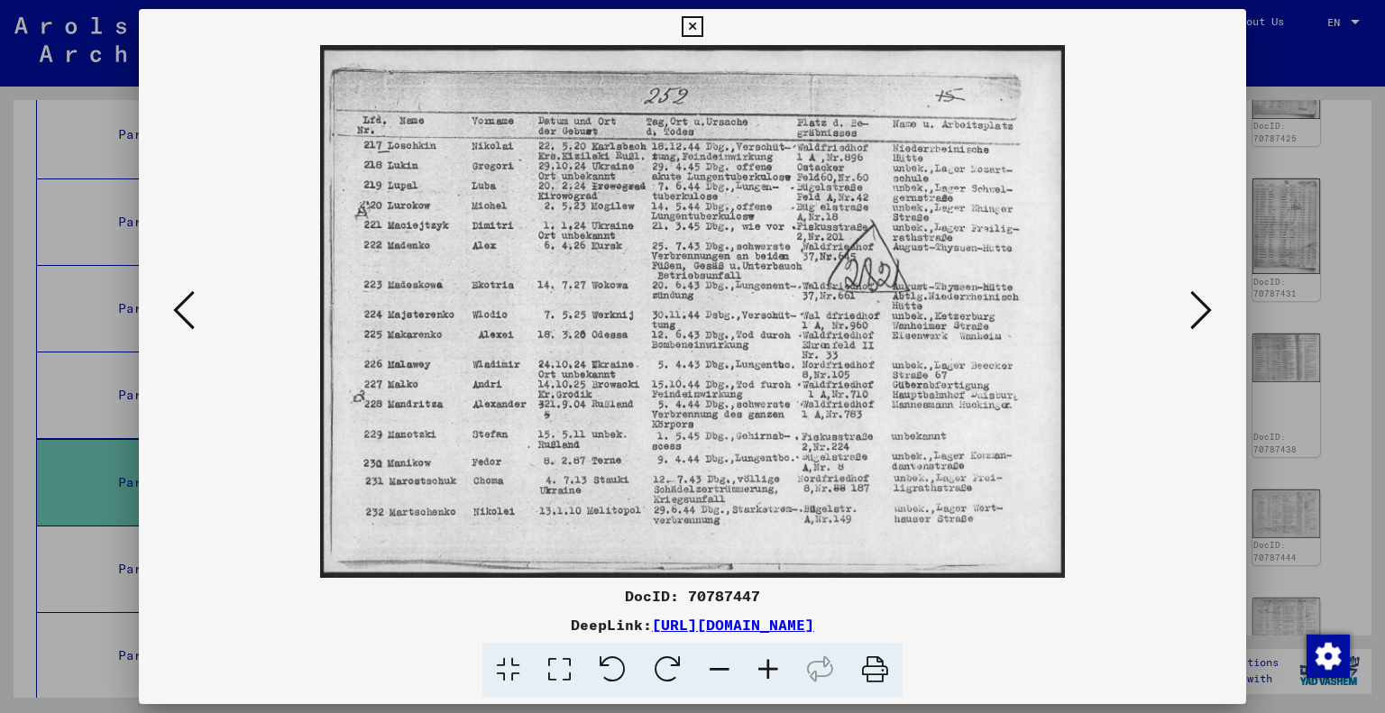
click at [1196, 316] on icon at bounding box center [1202, 310] width 22 height 43
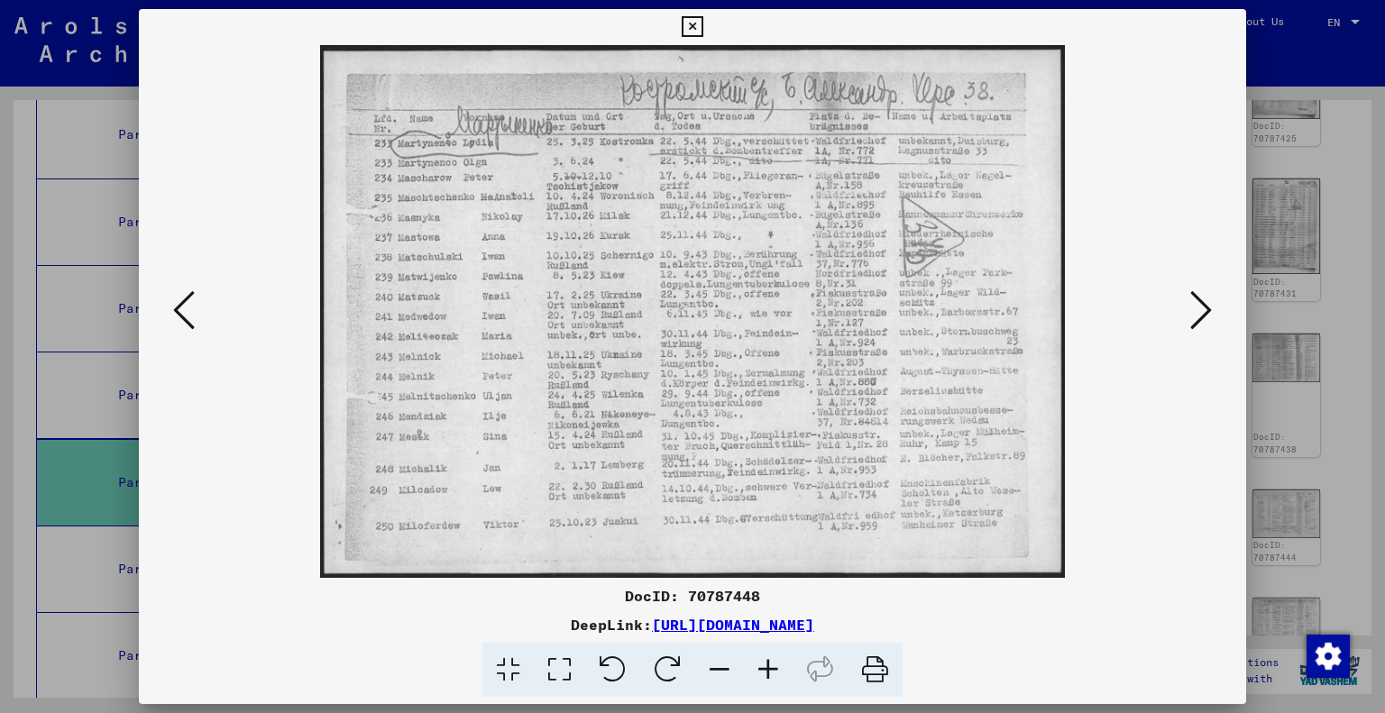
click at [1196, 316] on icon at bounding box center [1202, 310] width 22 height 43
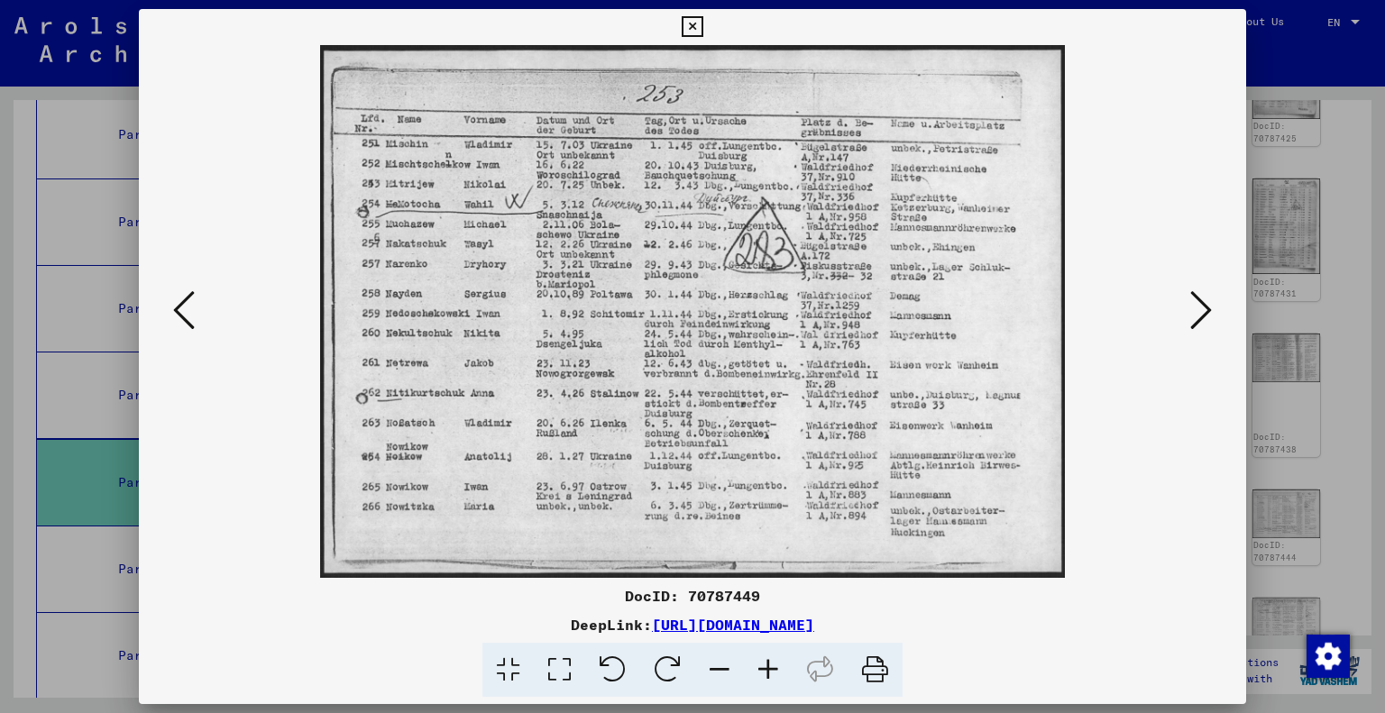
click at [1196, 316] on icon at bounding box center [1202, 310] width 22 height 43
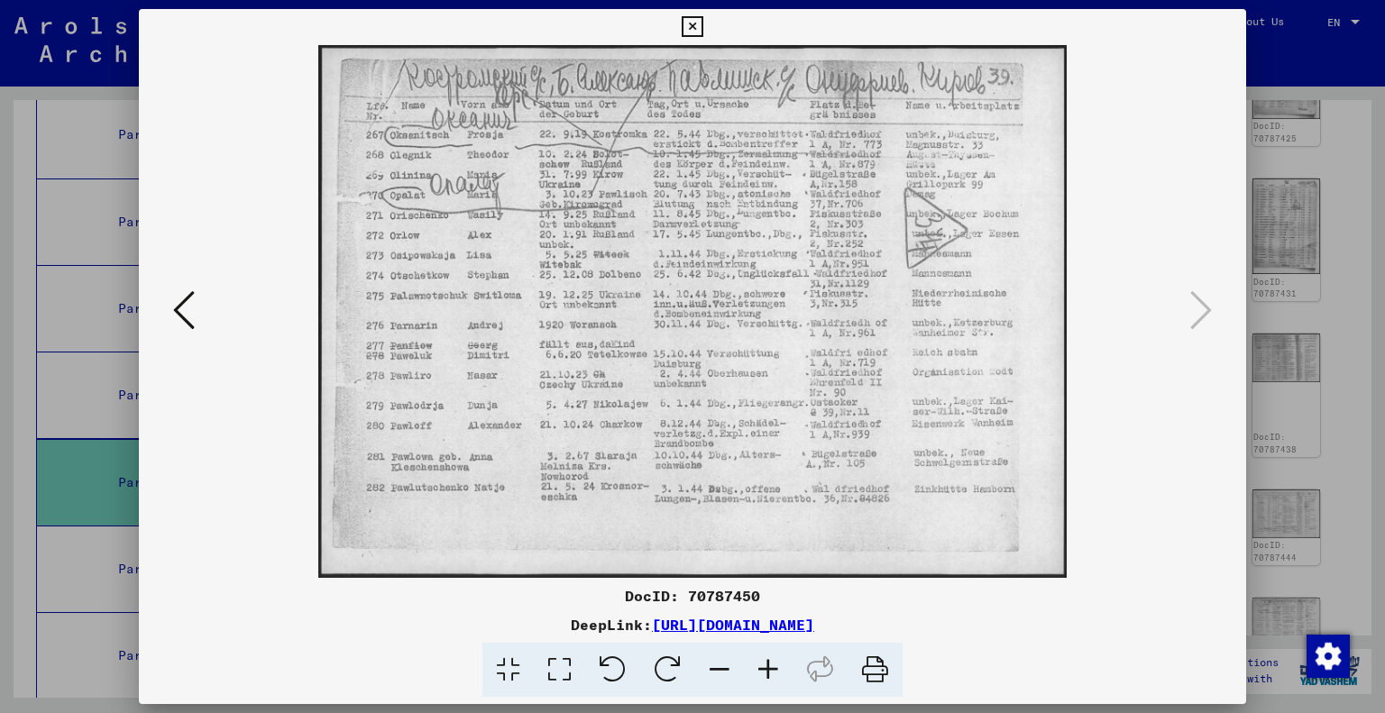
click at [1287, 389] on div at bounding box center [692, 356] width 1385 height 713
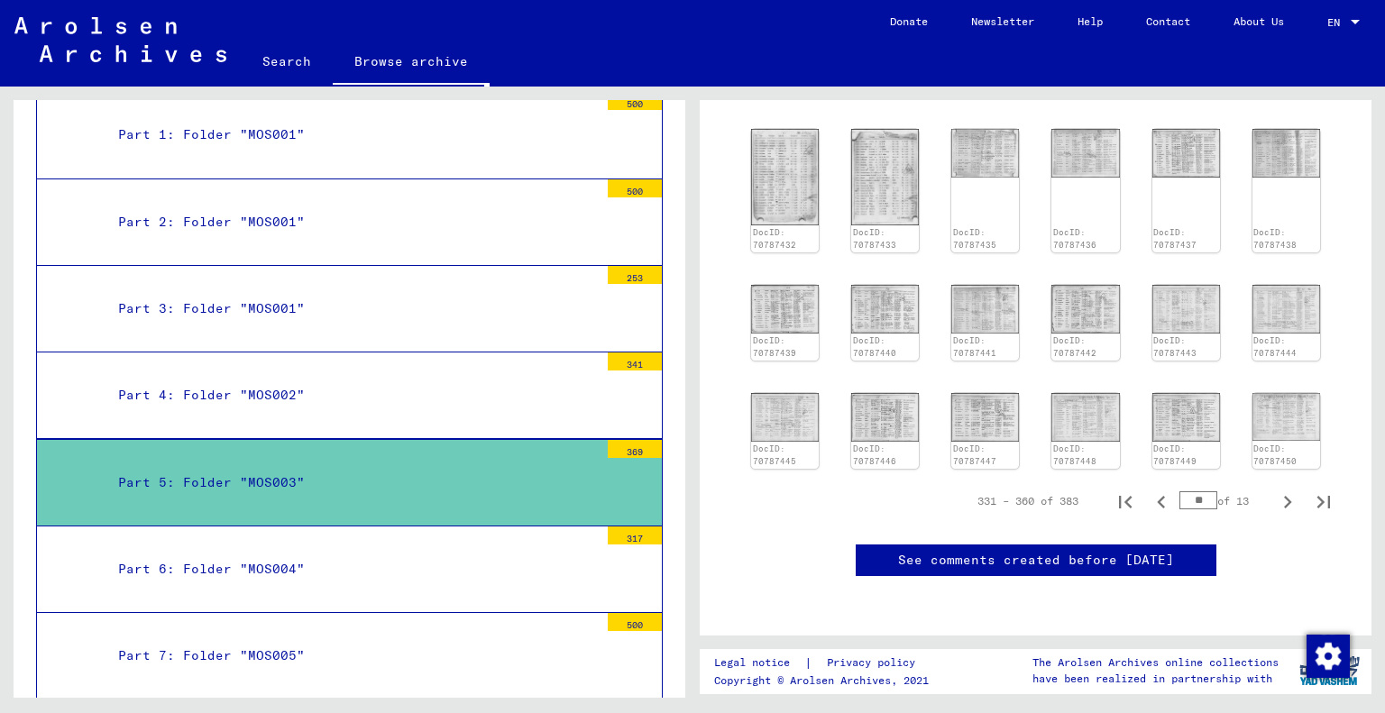
scroll to position [722, 0]
click at [1275, 490] on icon "Next page" at bounding box center [1287, 502] width 25 height 25
type input "**"
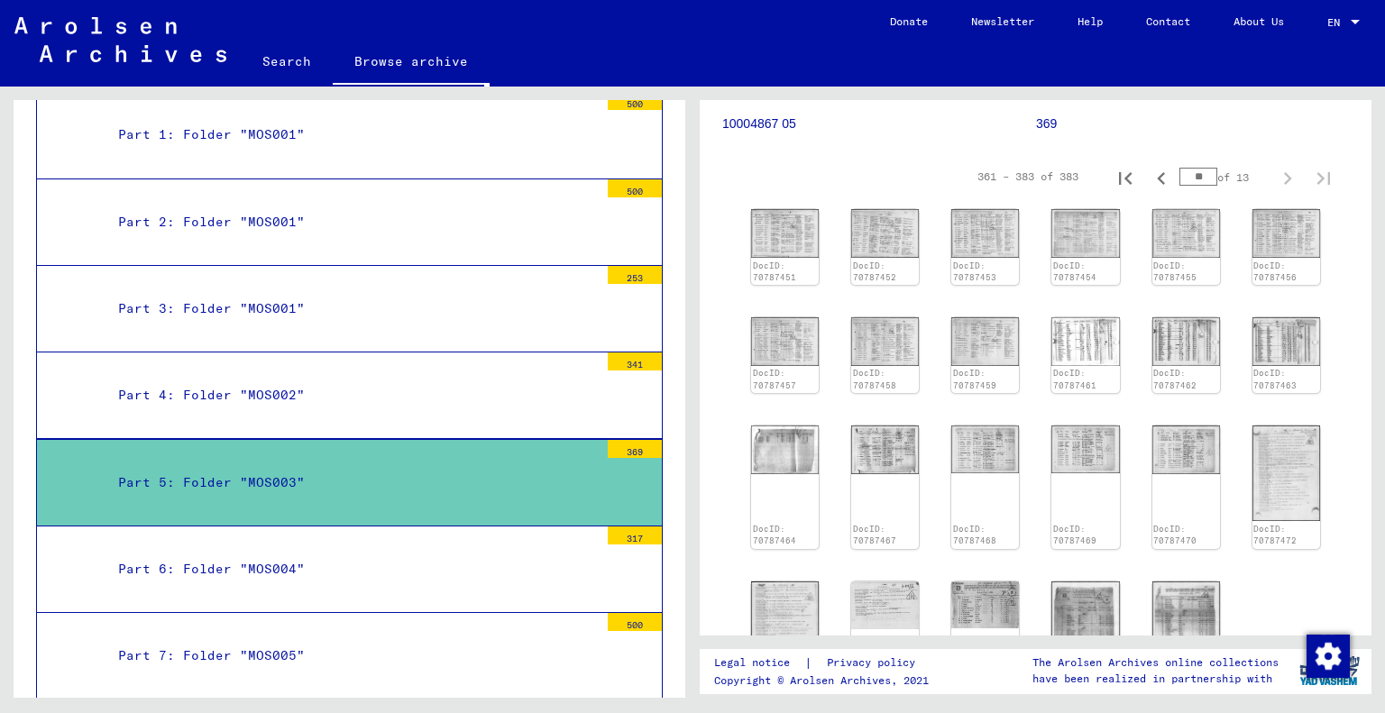
scroll to position [180, 0]
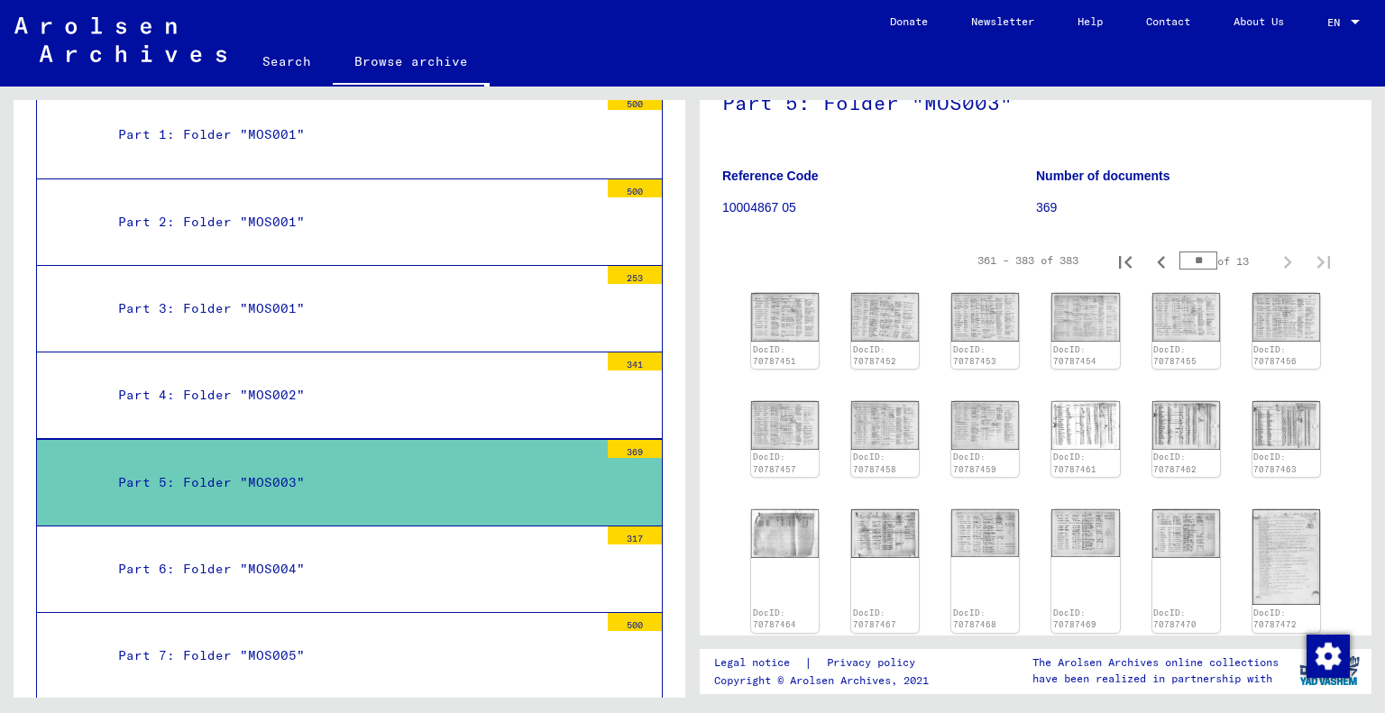
click at [779, 313] on img at bounding box center [785, 317] width 68 height 49
